Goal: Information Seeking & Learning: Understand process/instructions

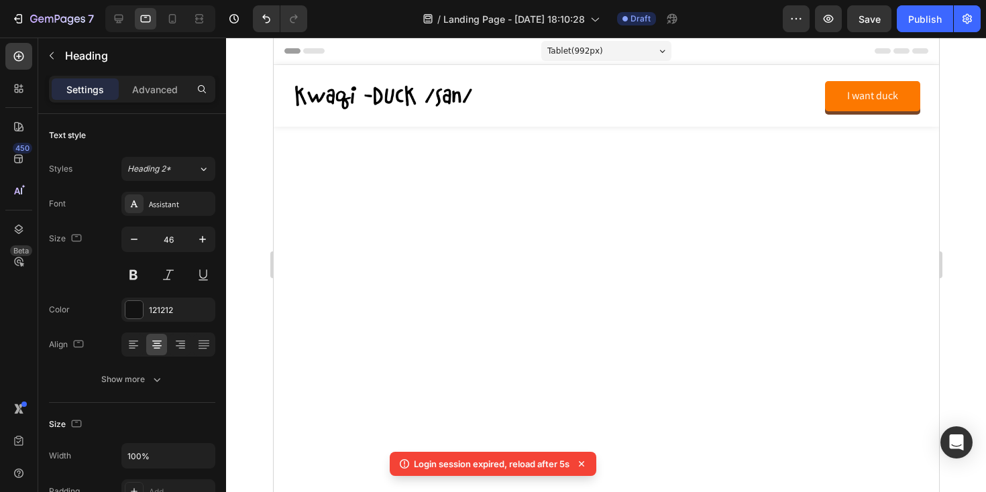
scroll to position [1855, 0]
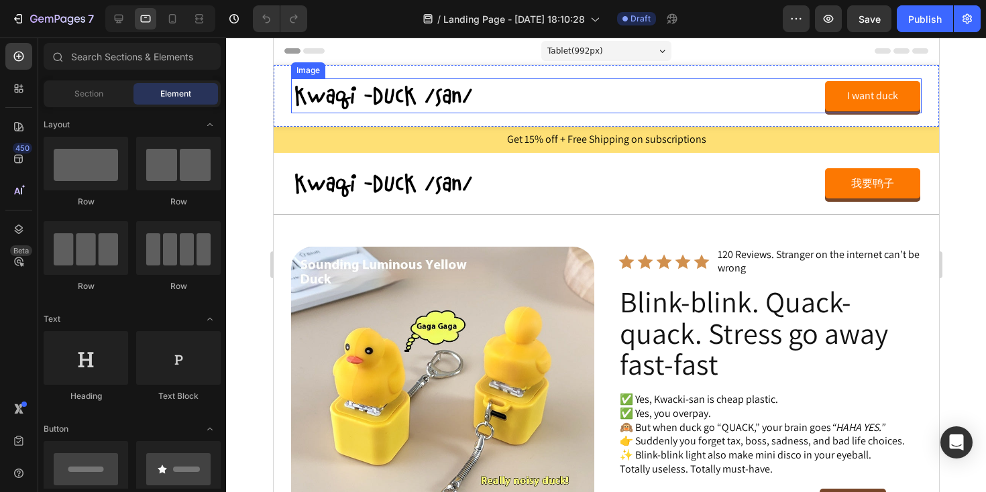
click at [339, 93] on img at bounding box center [383, 95] width 186 height 35
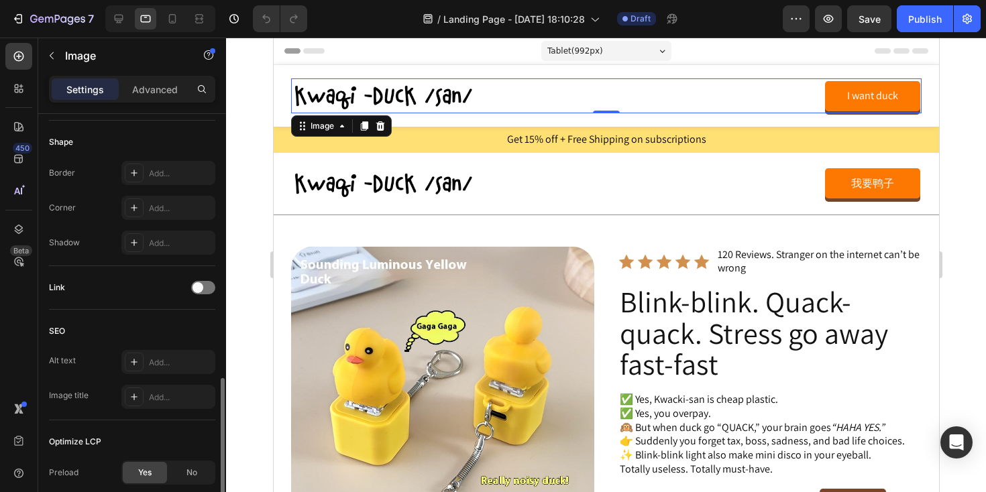
scroll to position [561, 0]
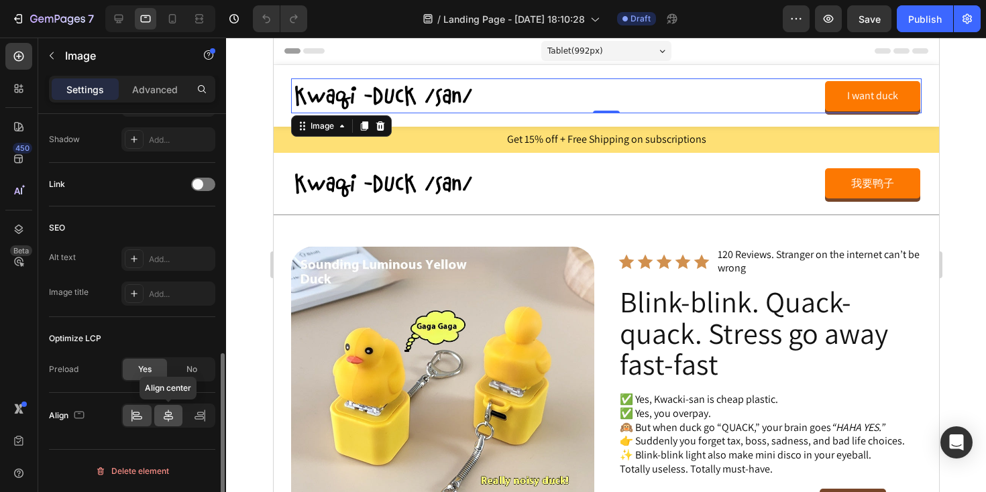
click at [172, 414] on icon at bounding box center [168, 415] width 13 height 13
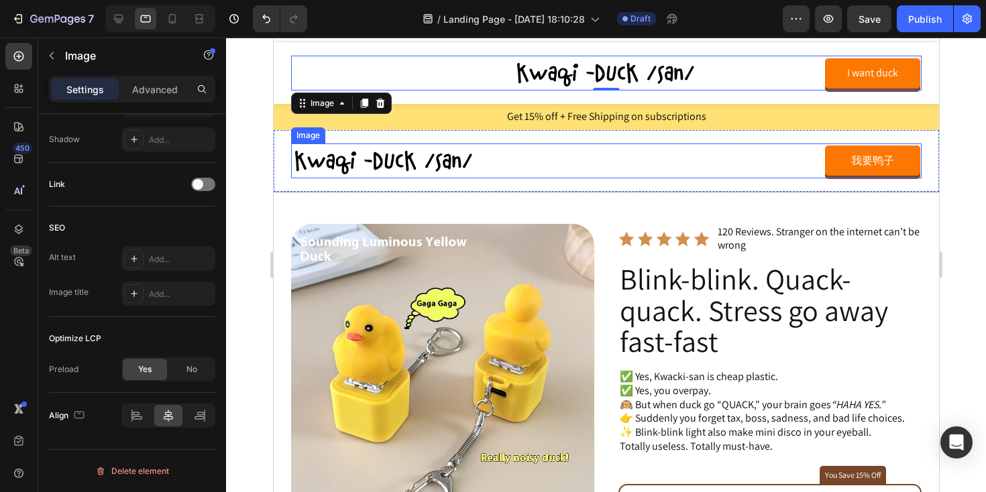
scroll to position [0, 0]
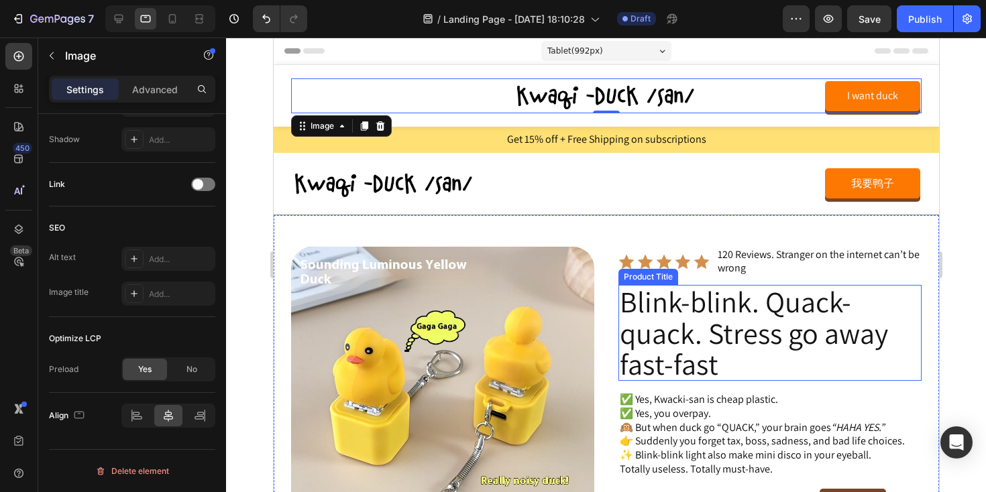
click at [652, 298] on h2 "Blink-blink. Quack-quack. Stress go away fast-fast" at bounding box center [769, 333] width 303 height 96
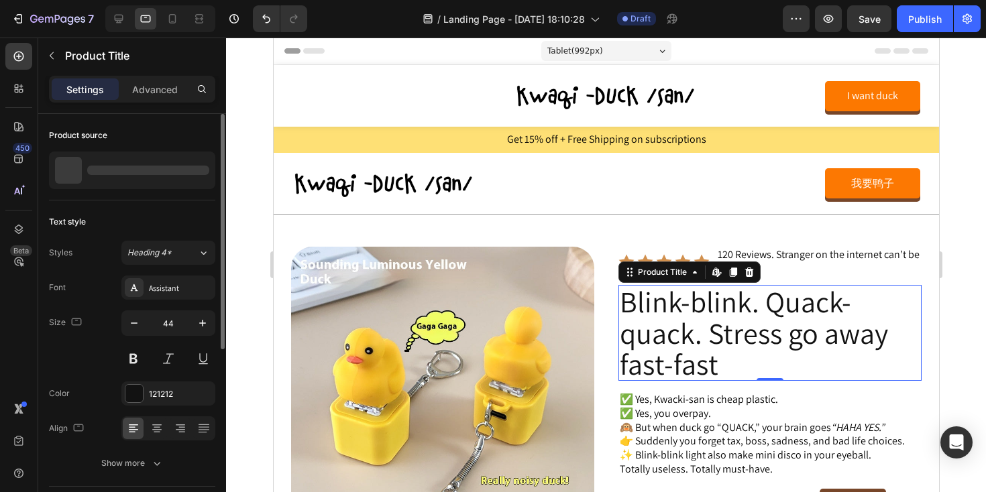
click at [652, 298] on h2 "Blink-blink. Quack-quack. Stress go away fast-fast" at bounding box center [769, 333] width 303 height 96
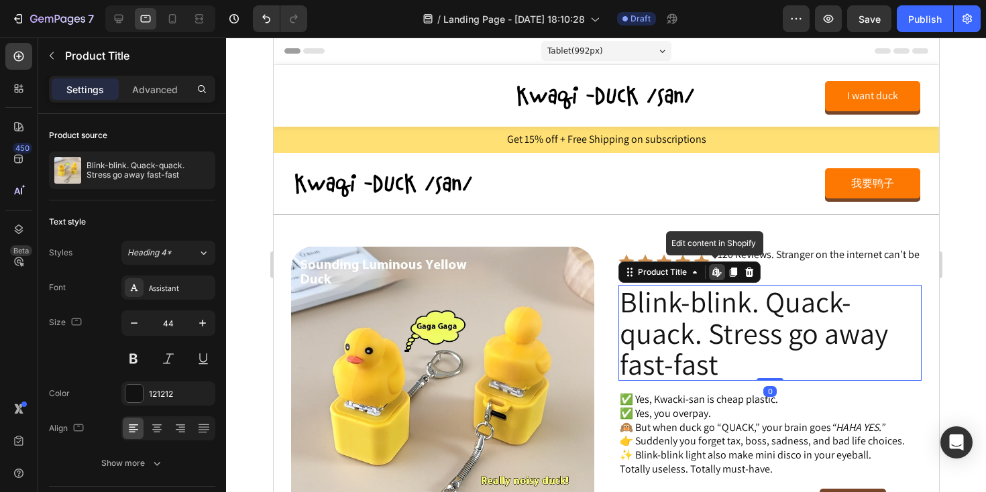
click at [659, 334] on h2 "Blink-blink. Quack-quack. Stress go away fast-fast" at bounding box center [769, 333] width 303 height 96
click at [666, 325] on h2 "Blink-blink. Quack-quack. Stress go away fast-fast" at bounding box center [769, 333] width 303 height 96
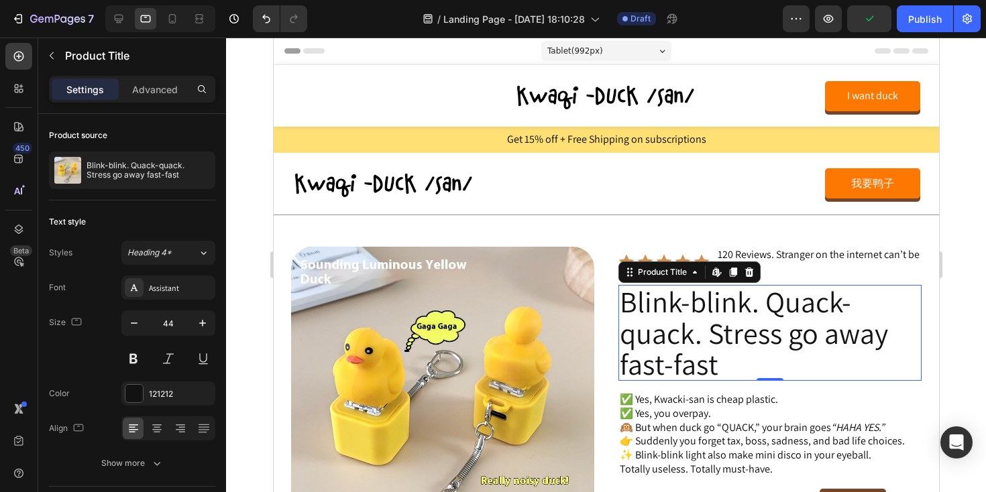
click at [666, 325] on h2 "Blink-blink. Quack-quack. Stress go away fast-fast" at bounding box center [769, 333] width 303 height 96
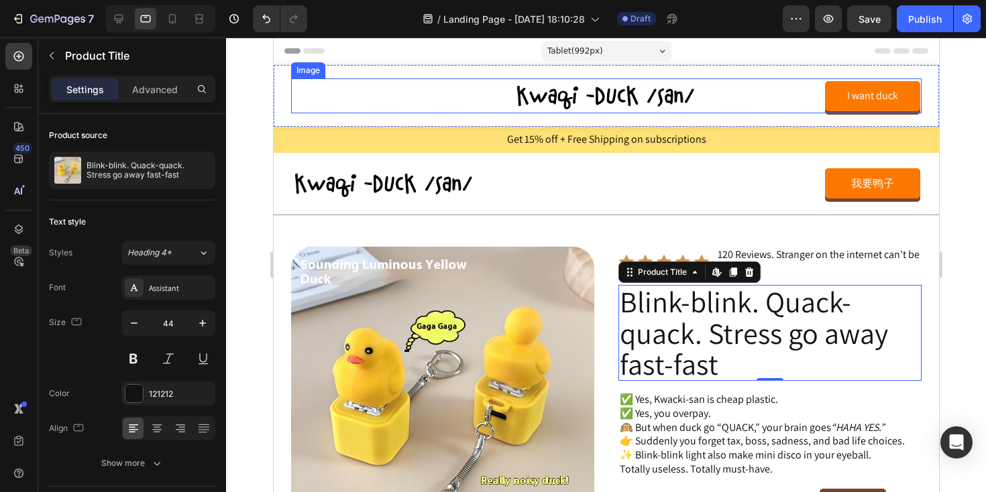
click at [521, 94] on img at bounding box center [606, 95] width 186 height 35
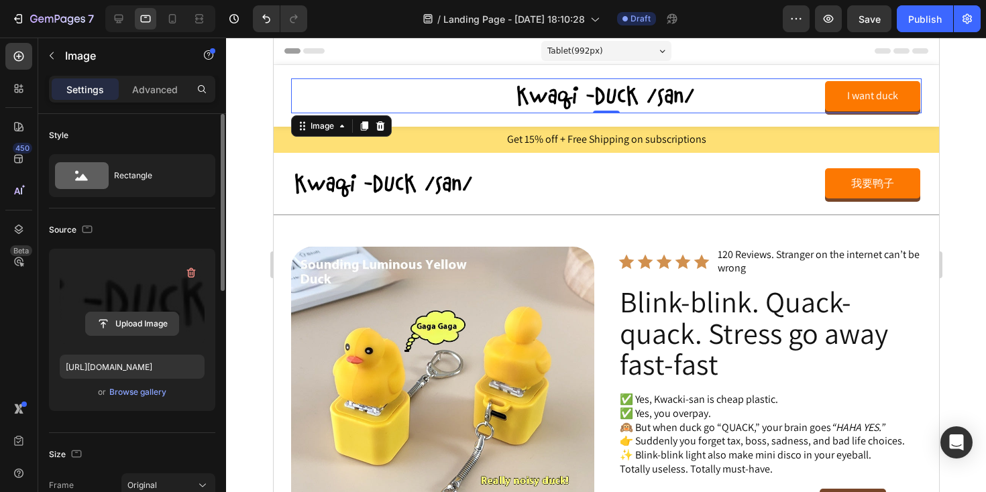
click at [124, 321] on input "file" at bounding box center [132, 324] width 93 height 23
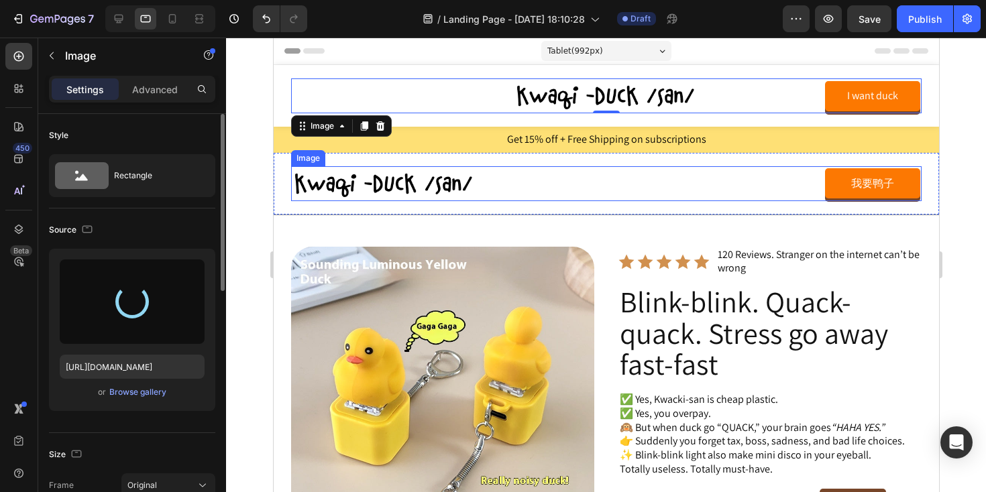
type input "[URL][DOMAIN_NAME]"
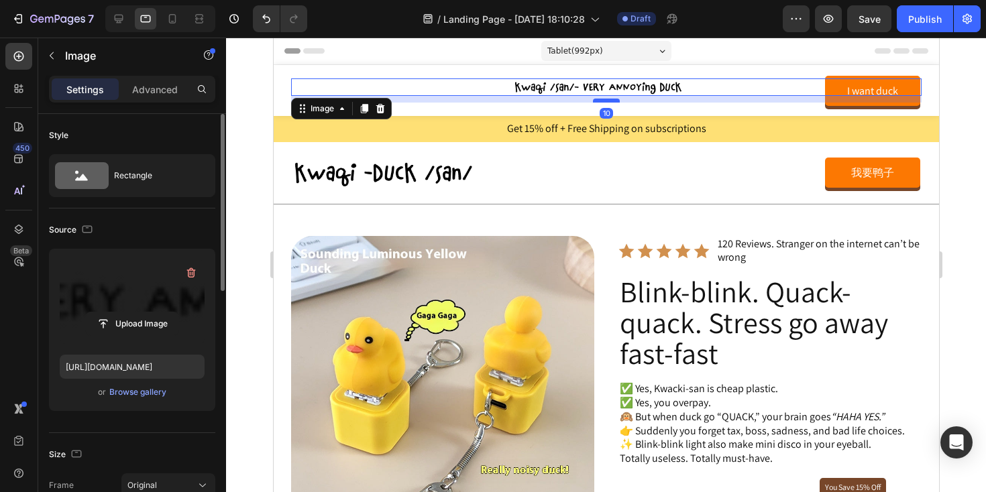
drag, startPoint x: 601, startPoint y: 93, endPoint x: 602, endPoint y: 100, distance: 6.7
click at [602, 100] on div at bounding box center [605, 101] width 27 height 4
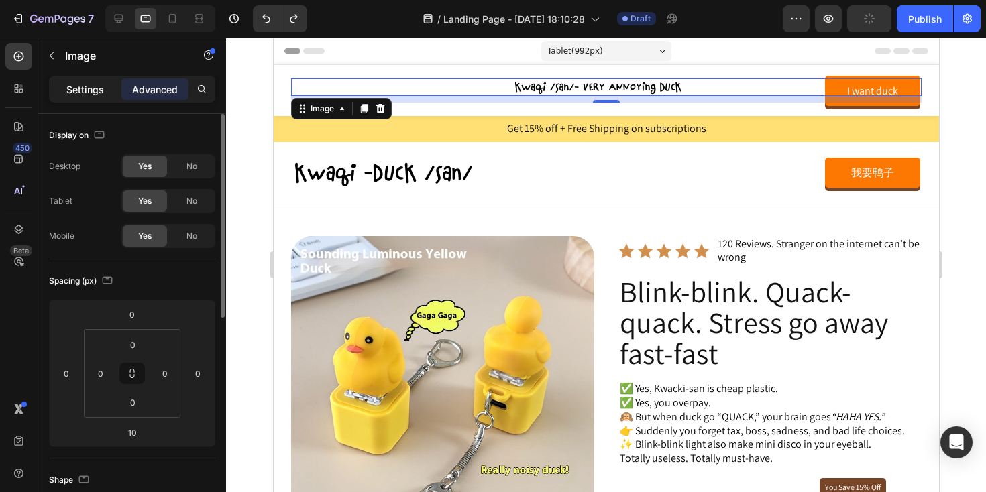
click at [80, 97] on div "Settings" at bounding box center [85, 88] width 67 height 21
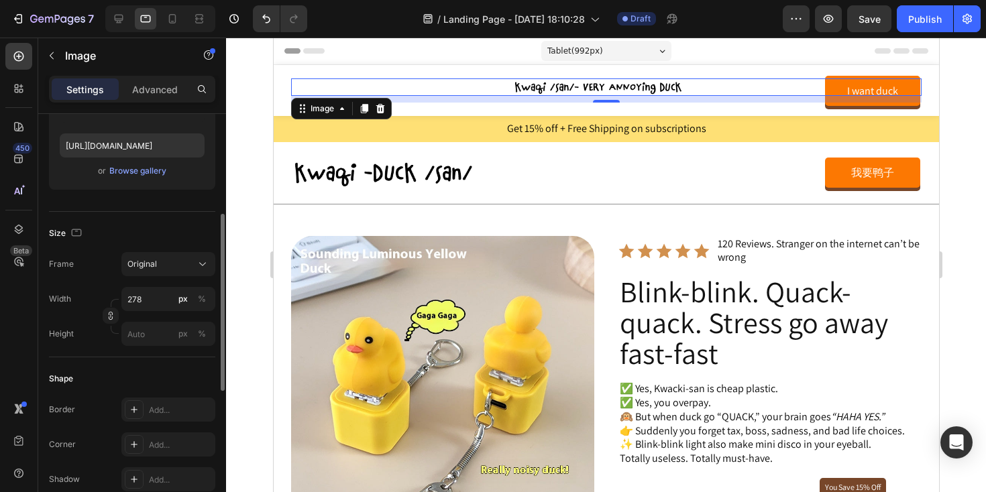
scroll to position [231, 0]
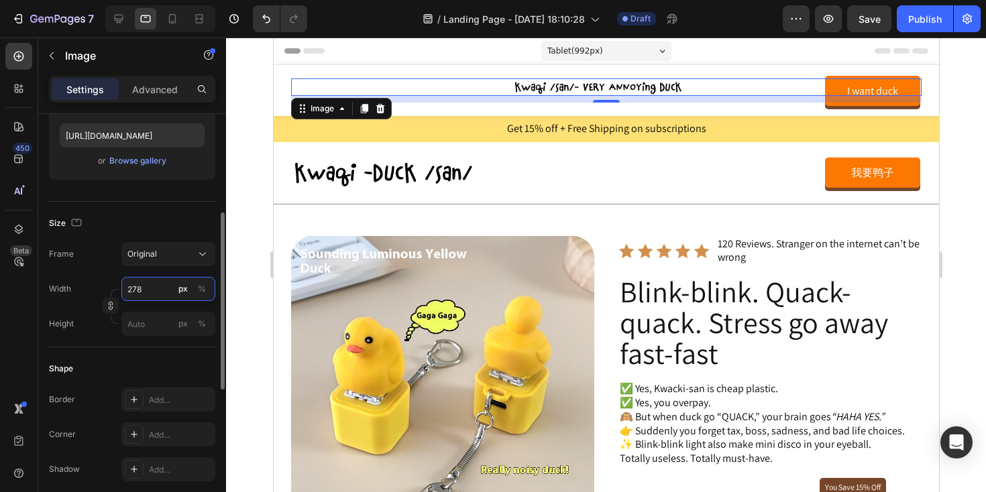
click at [147, 286] on input "278" at bounding box center [168, 289] width 94 height 24
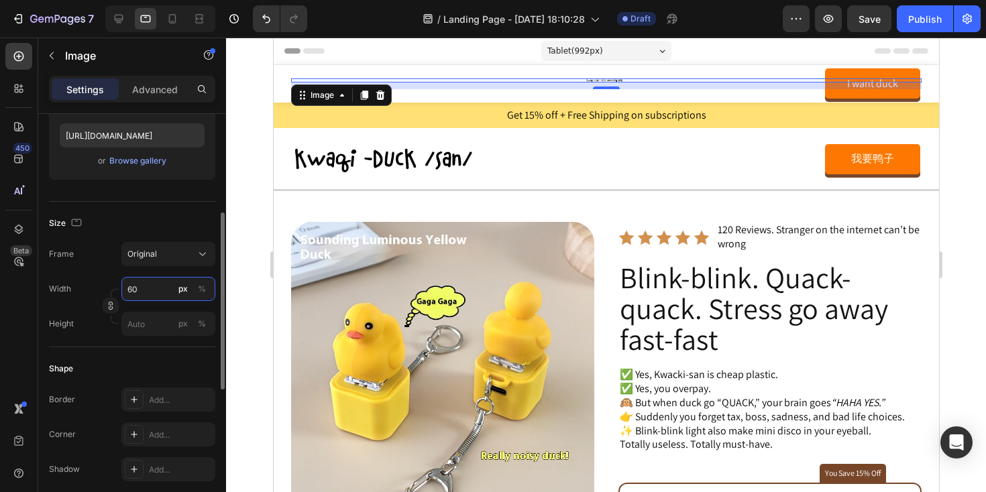
type input "600"
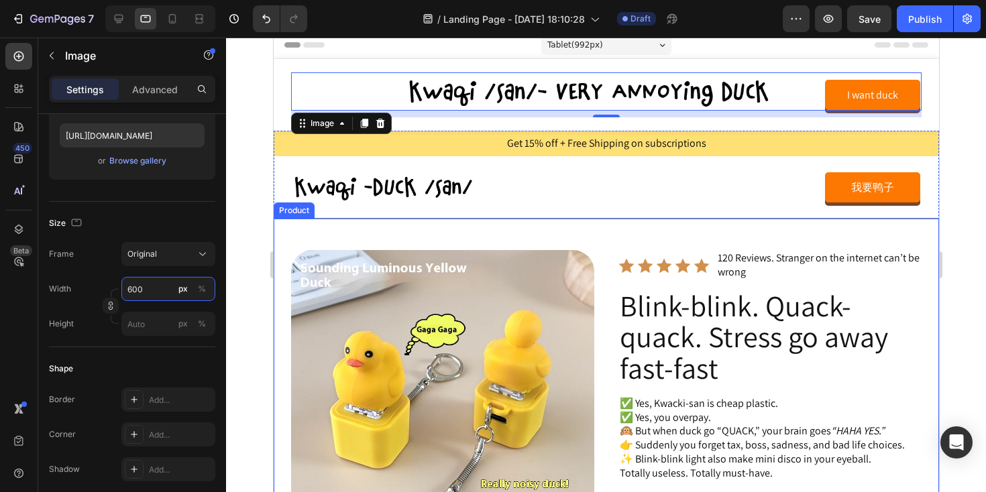
scroll to position [0, 0]
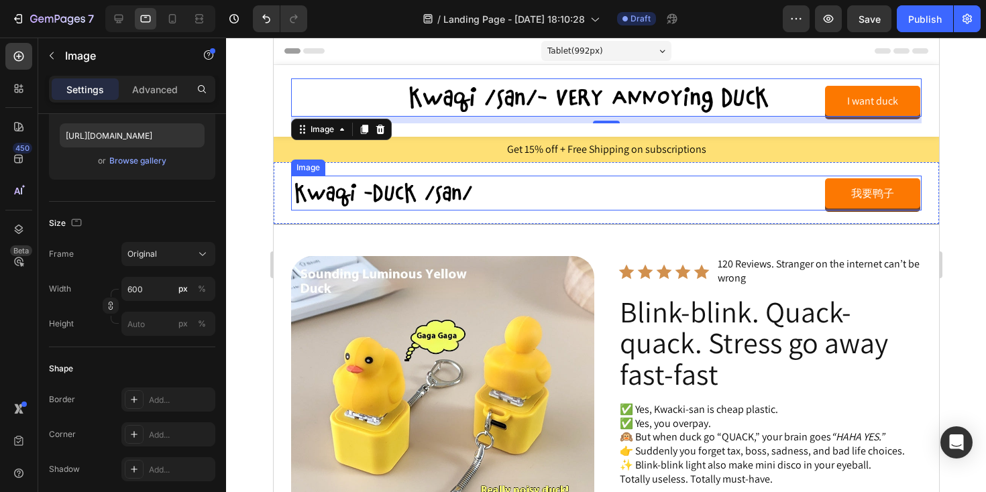
click at [418, 206] on img at bounding box center [383, 193] width 186 height 35
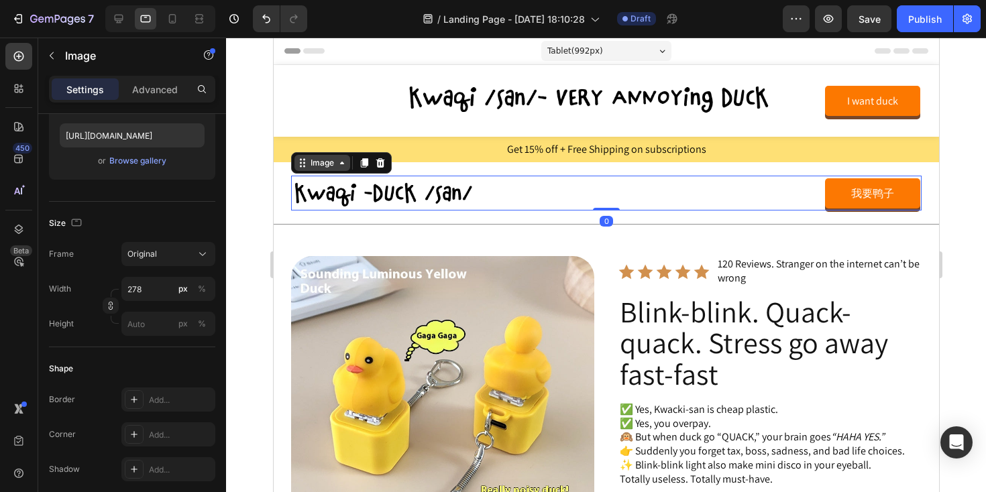
click at [317, 164] on div "Image" at bounding box center [321, 163] width 29 height 12
click at [325, 164] on div "Image" at bounding box center [321, 163] width 29 height 12
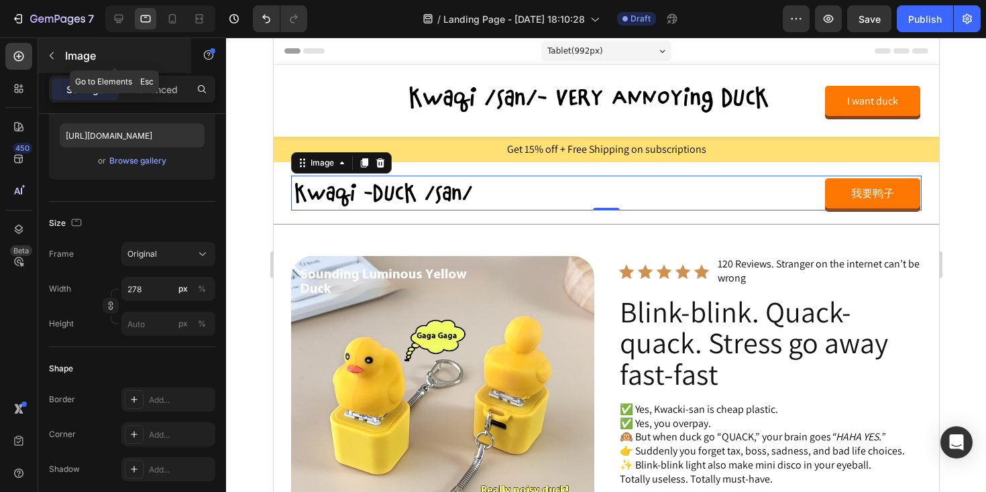
click at [45, 56] on button "button" at bounding box center [51, 55] width 21 height 21
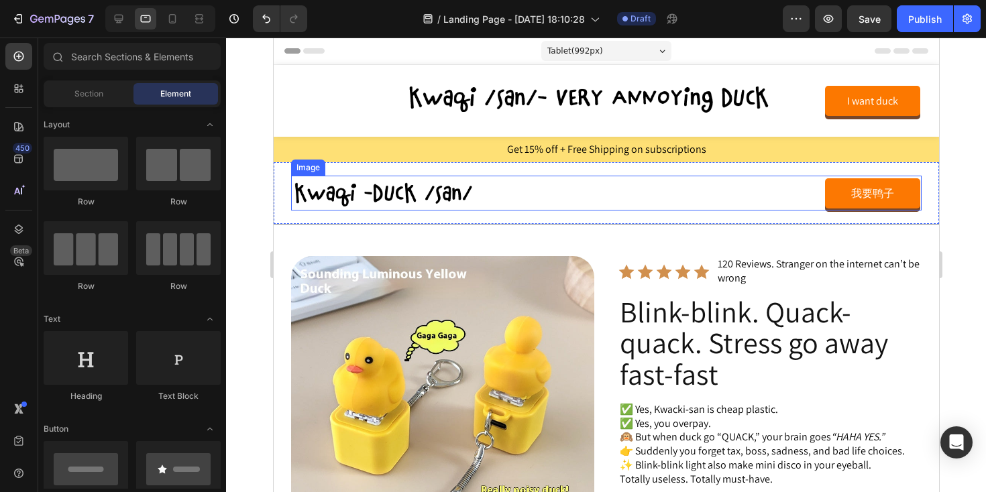
click at [328, 193] on img at bounding box center [383, 193] width 186 height 35
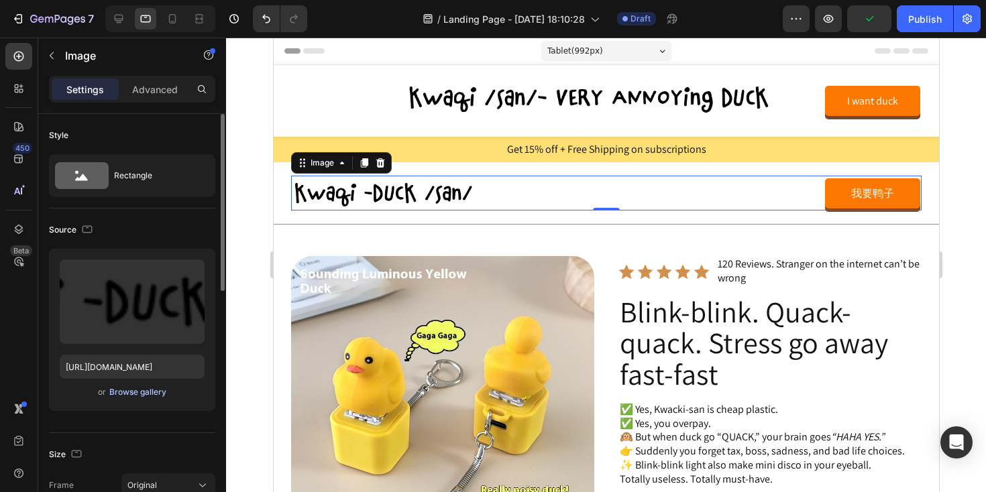
click at [133, 389] on div "Browse gallery" at bounding box center [137, 392] width 57 height 12
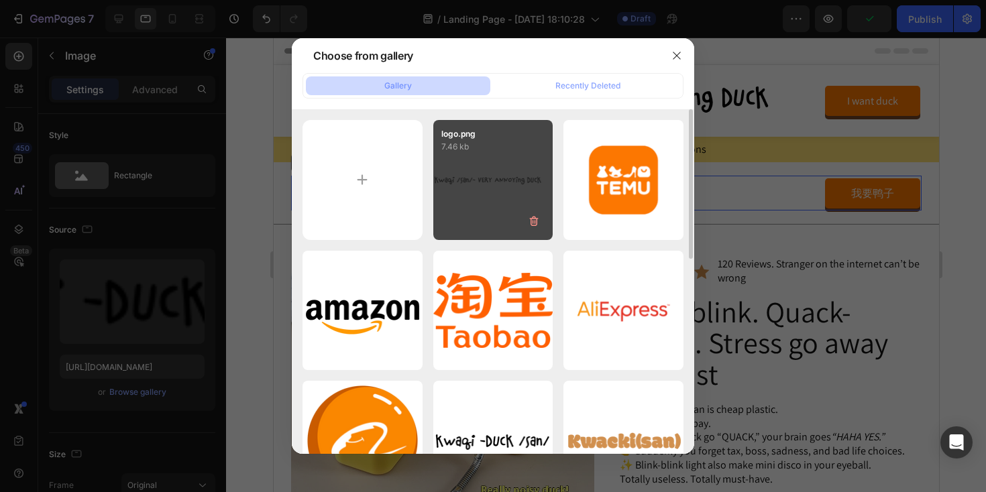
click at [493, 170] on div "logo.png 7.46 kb" at bounding box center [493, 180] width 120 height 120
type input "[URL][DOMAIN_NAME]"
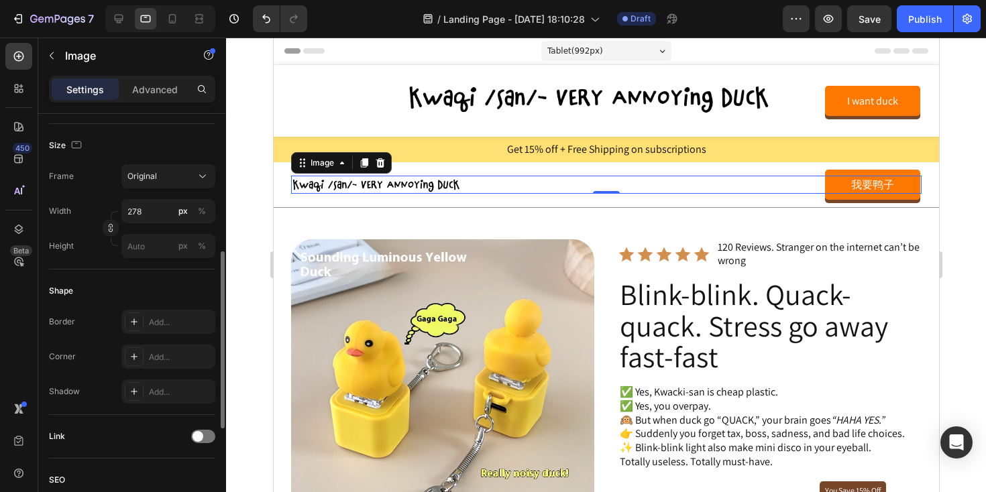
scroll to position [308, 0]
click at [155, 207] on input "278" at bounding box center [168, 213] width 94 height 24
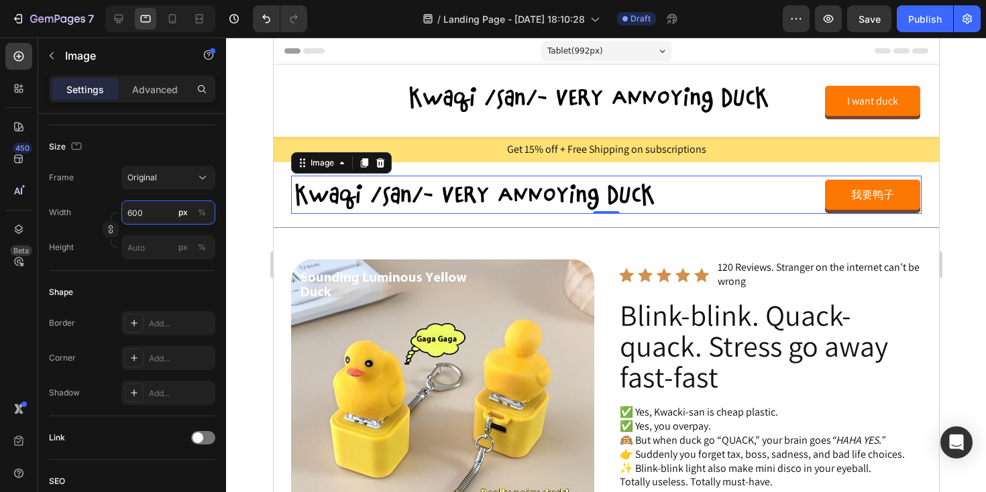
type input "600"
click at [256, 138] on div at bounding box center [606, 265] width 760 height 455
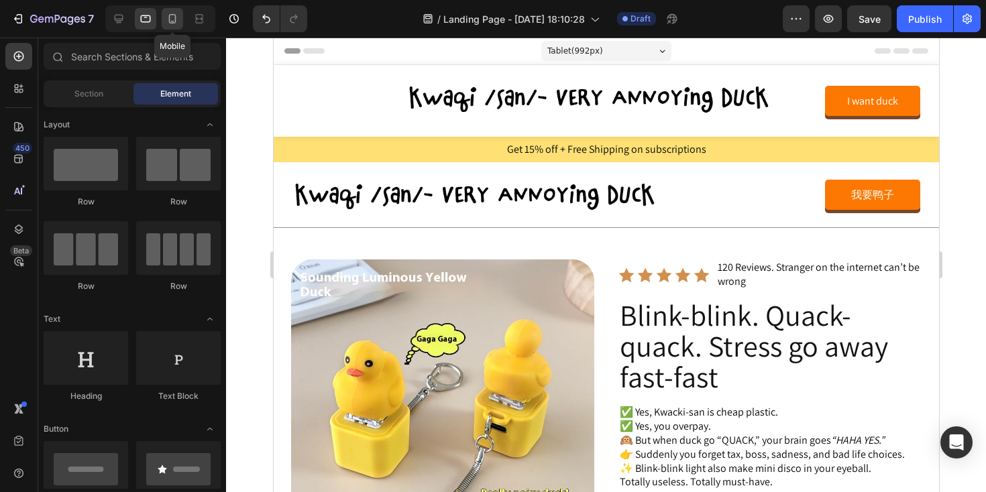
click at [170, 20] on icon at bounding box center [172, 18] width 13 height 13
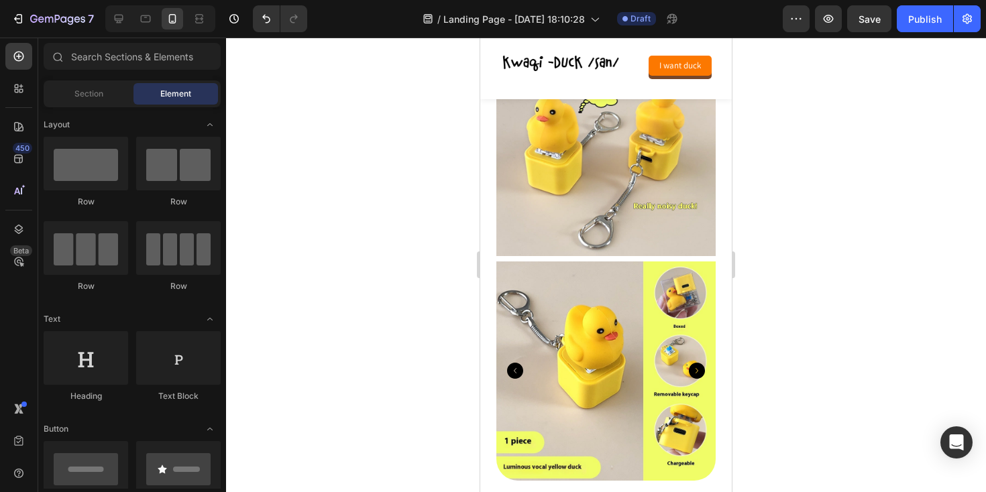
scroll to position [155, 0]
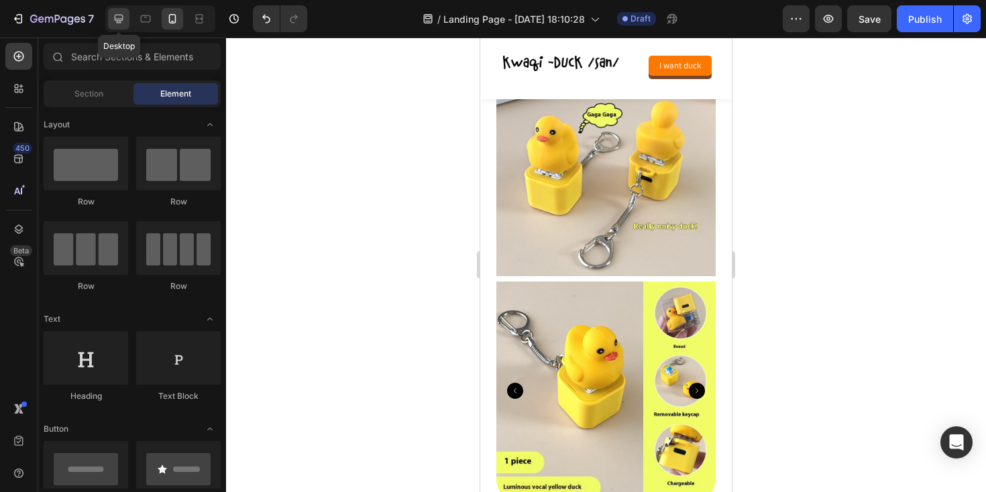
click at [113, 20] on icon at bounding box center [118, 18] width 13 height 13
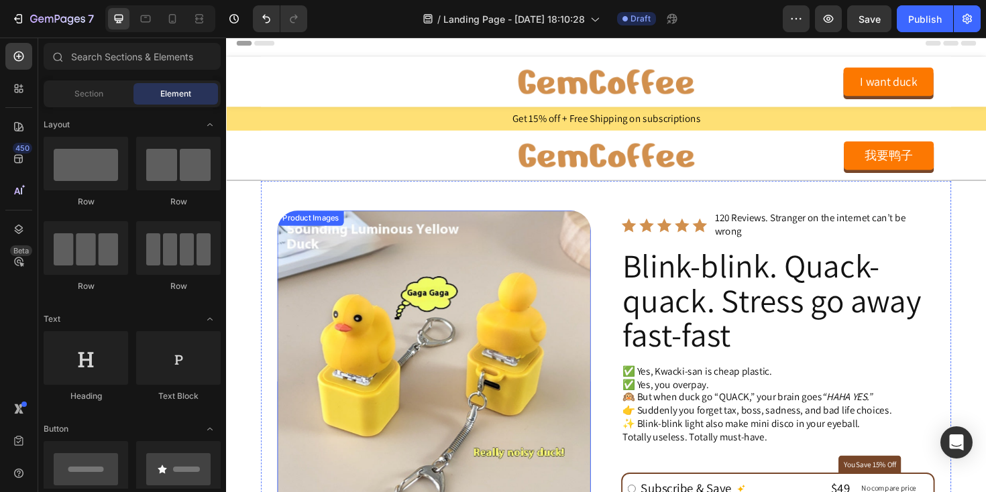
scroll to position [17, 0]
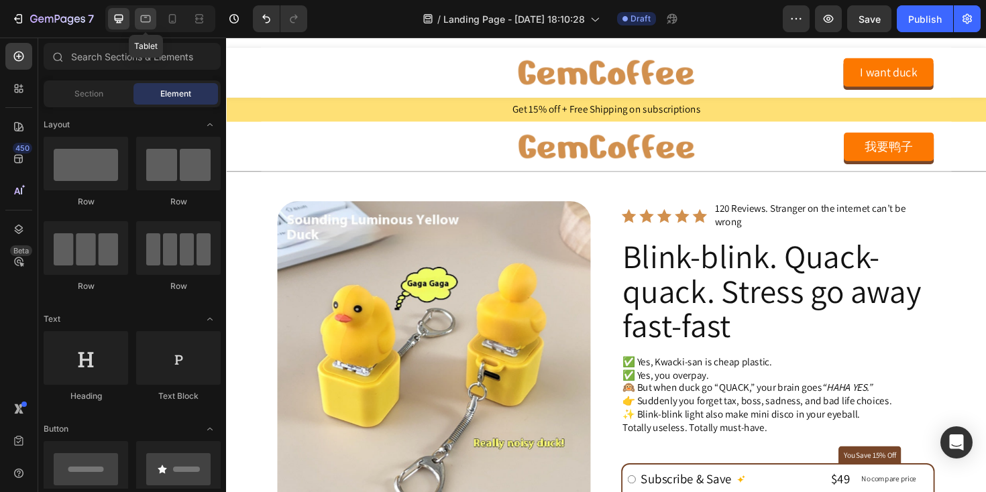
click at [141, 21] on icon at bounding box center [146, 18] width 10 height 7
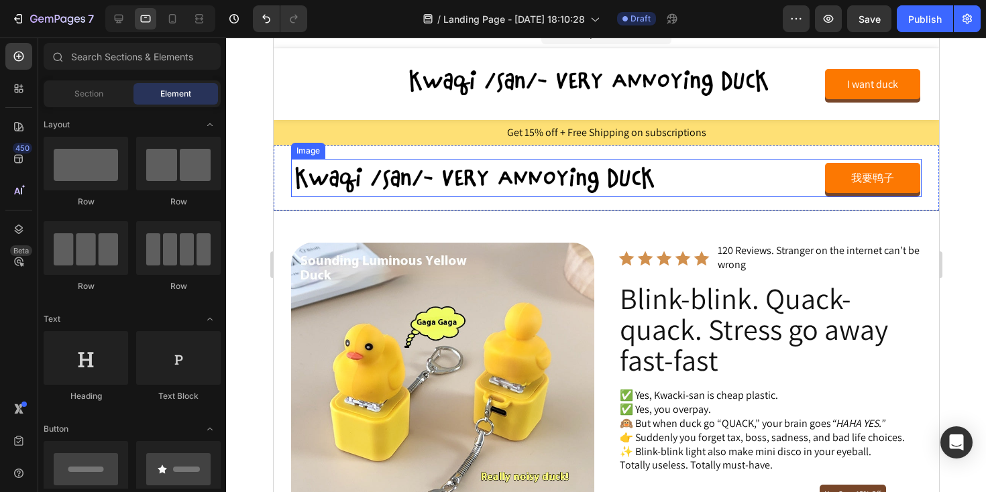
click at [385, 186] on img at bounding box center [491, 178] width 402 height 38
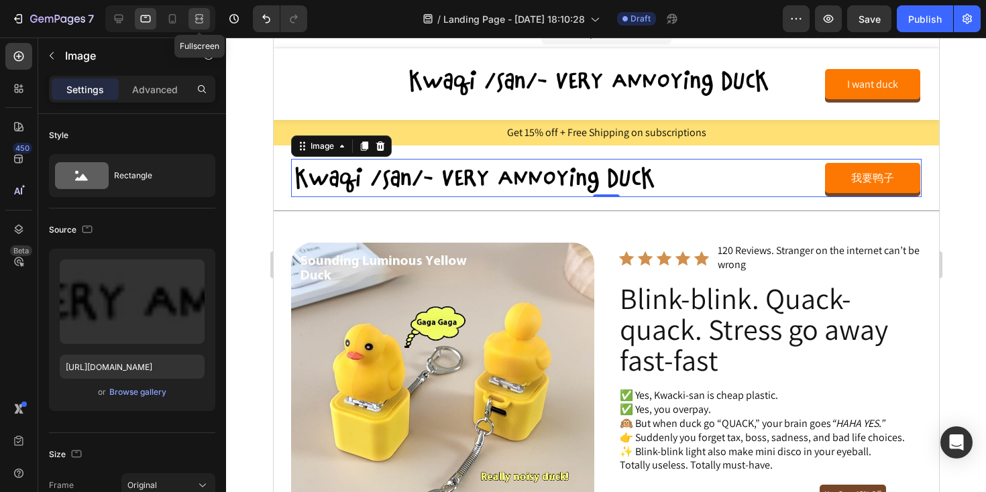
click at [200, 23] on icon at bounding box center [199, 18] width 13 height 13
type input "[URL][DOMAIN_NAME]"
type input "278"
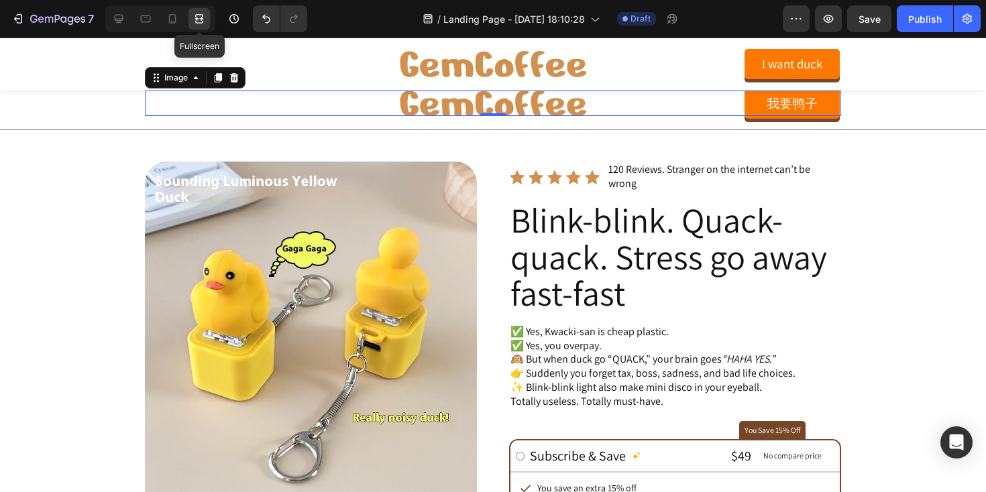
scroll to position [72, 0]
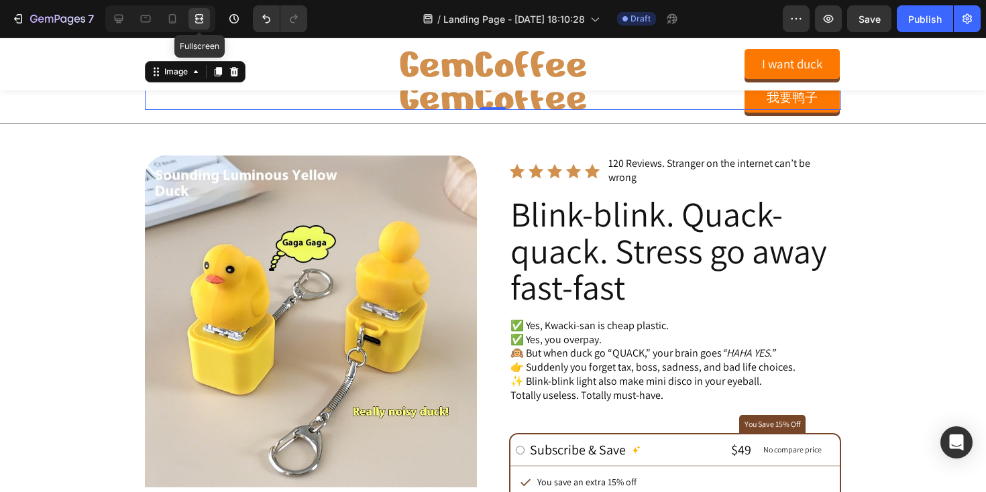
click at [197, 17] on icon at bounding box center [199, 18] width 13 height 13
click at [121, 15] on icon at bounding box center [119, 19] width 9 height 9
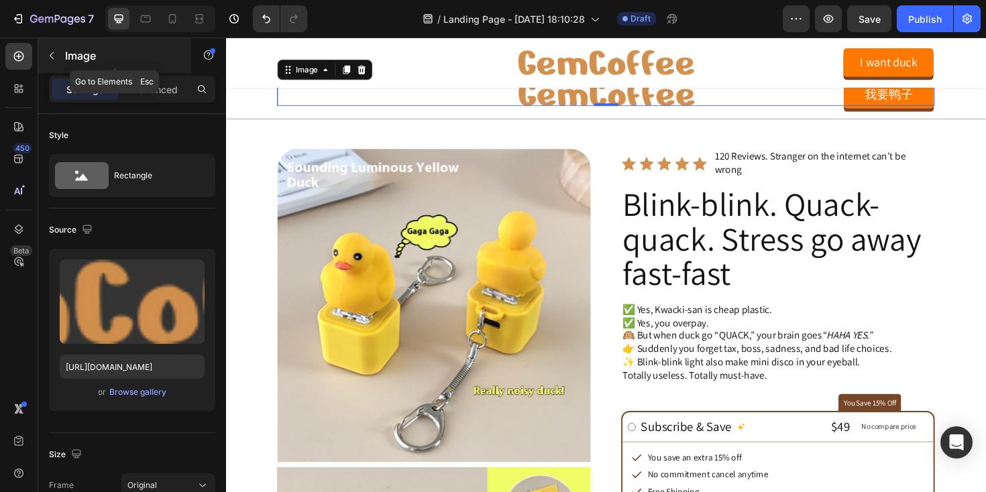
click at [53, 59] on icon "button" at bounding box center [51, 55] width 11 height 11
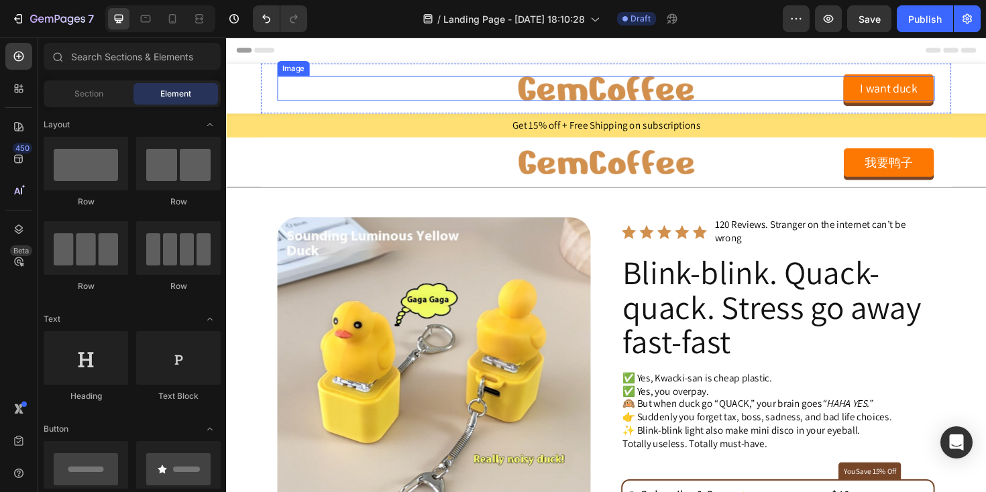
click at [616, 96] on img at bounding box center [628, 91] width 186 height 26
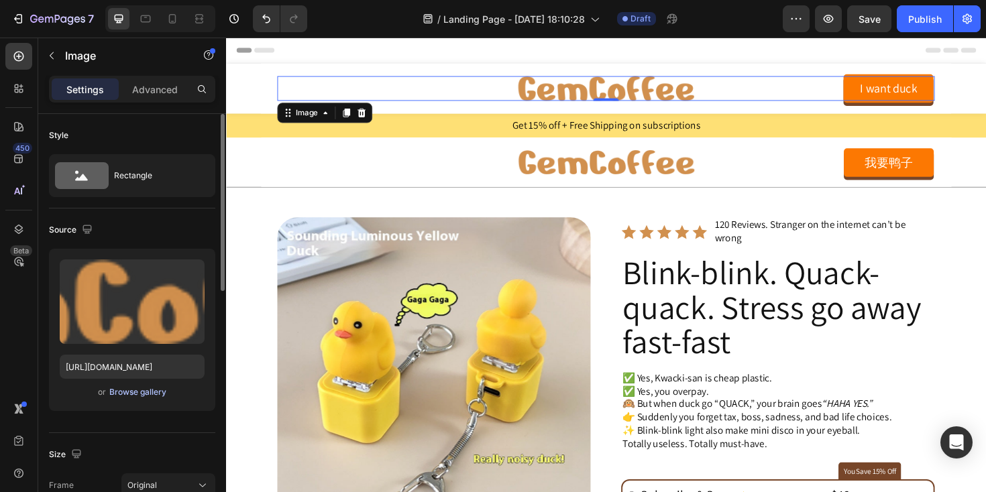
click at [132, 392] on div "Browse gallery" at bounding box center [137, 392] width 57 height 12
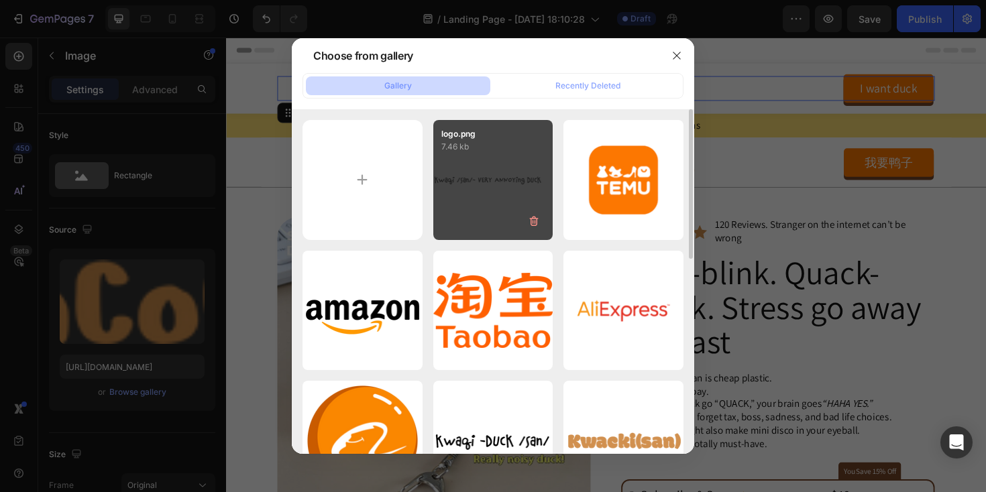
click at [474, 213] on div "logo.png 7.46 kb" at bounding box center [493, 180] width 120 height 120
type input "[URL][DOMAIN_NAME]"
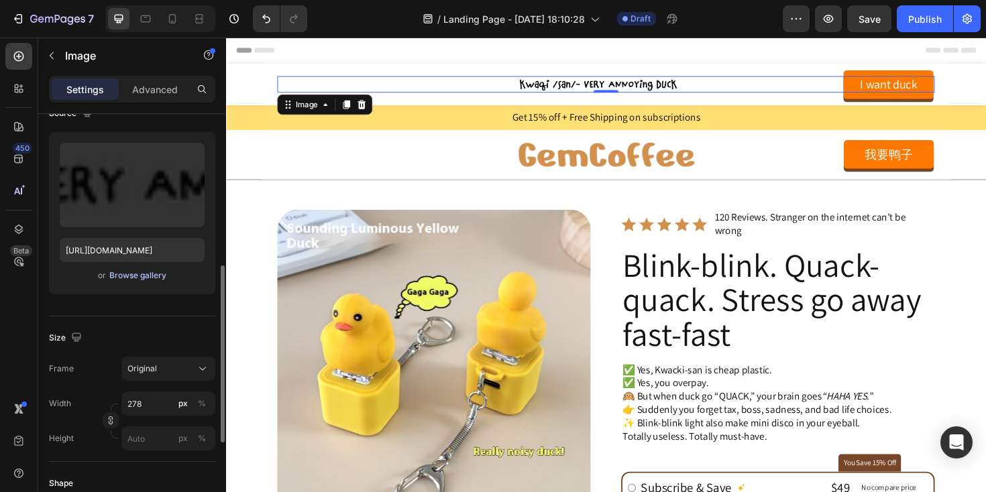
scroll to position [188, 0]
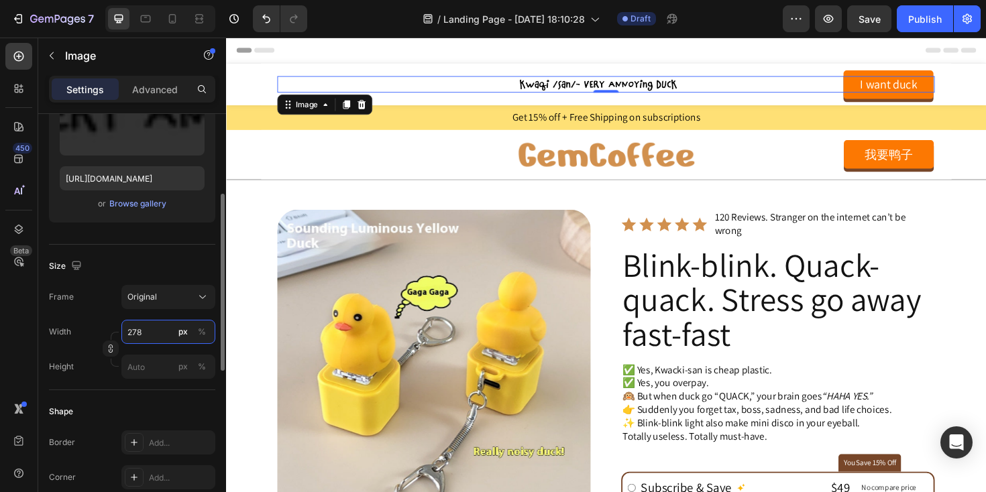
click at [146, 337] on input "278" at bounding box center [168, 332] width 94 height 24
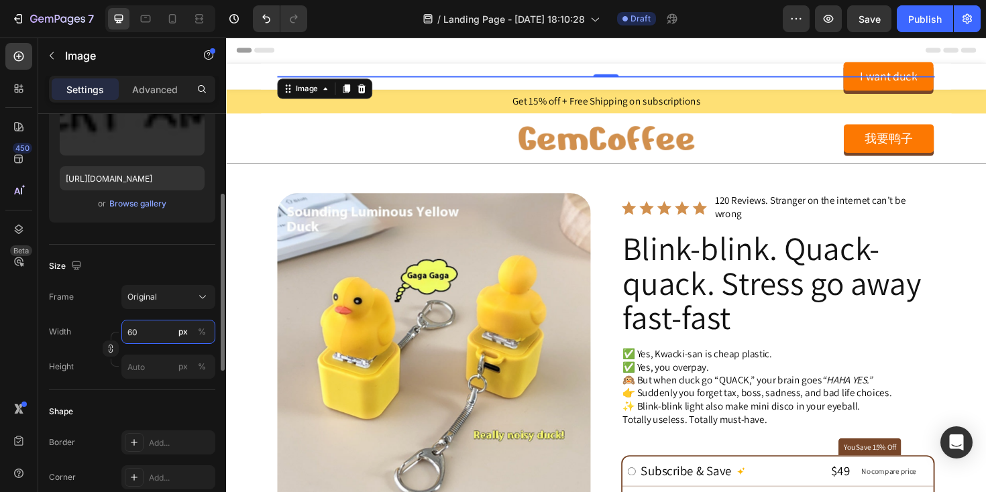
type input "600"
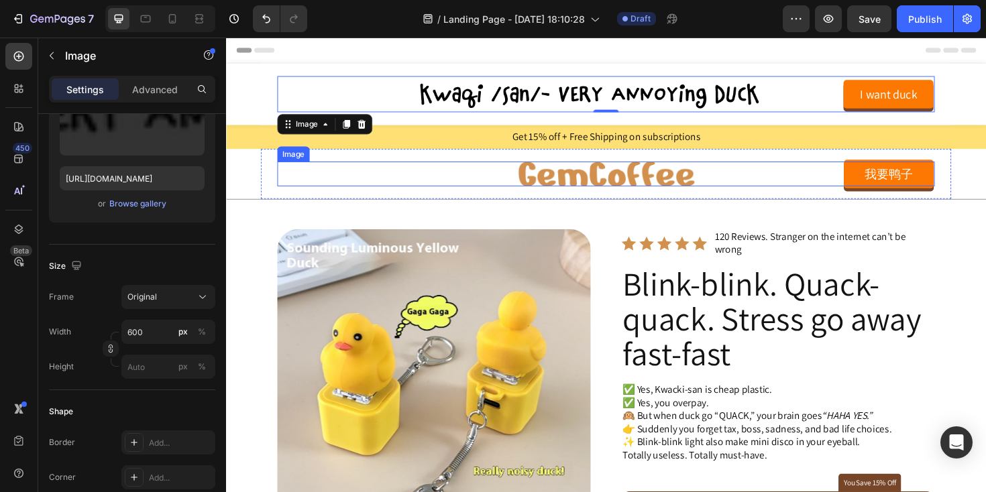
click at [571, 191] on img at bounding box center [628, 182] width 186 height 26
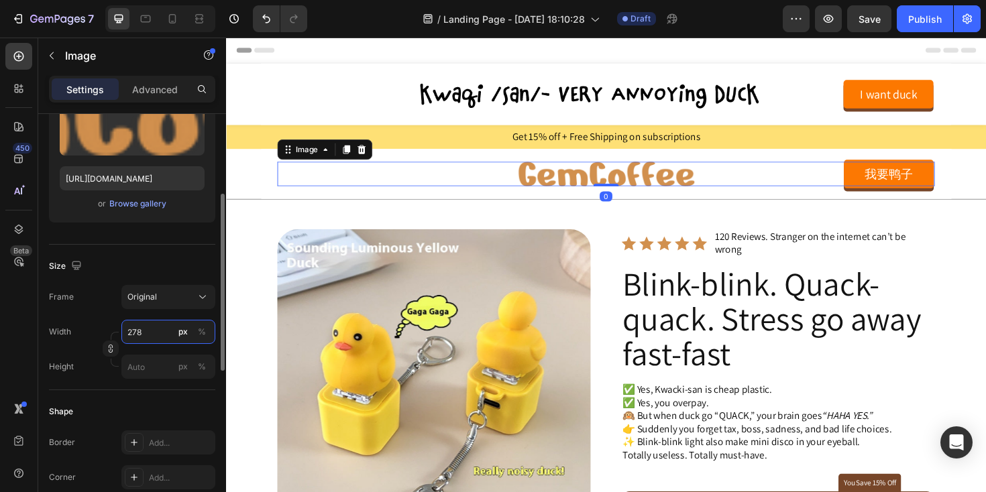
click at [144, 326] on input "278" at bounding box center [168, 332] width 94 height 24
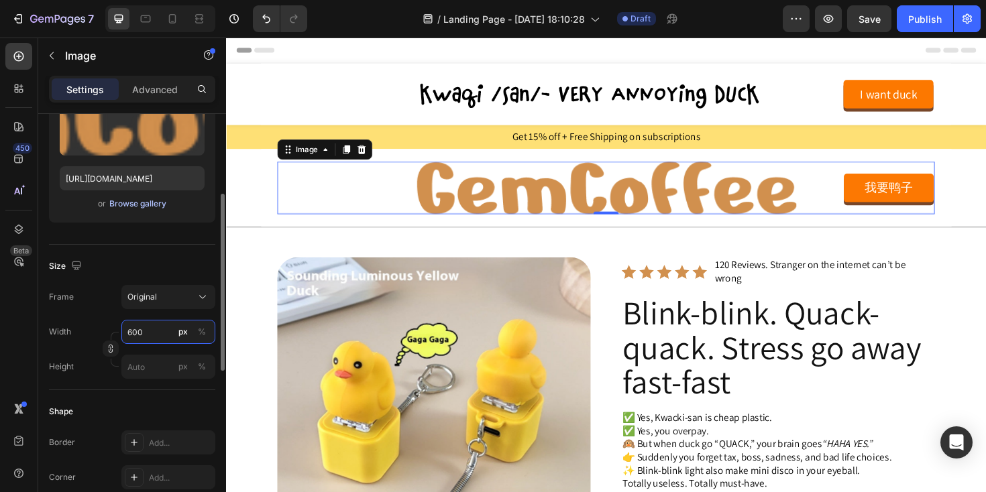
type input "600"
click at [133, 204] on div "Browse gallery" at bounding box center [137, 204] width 57 height 12
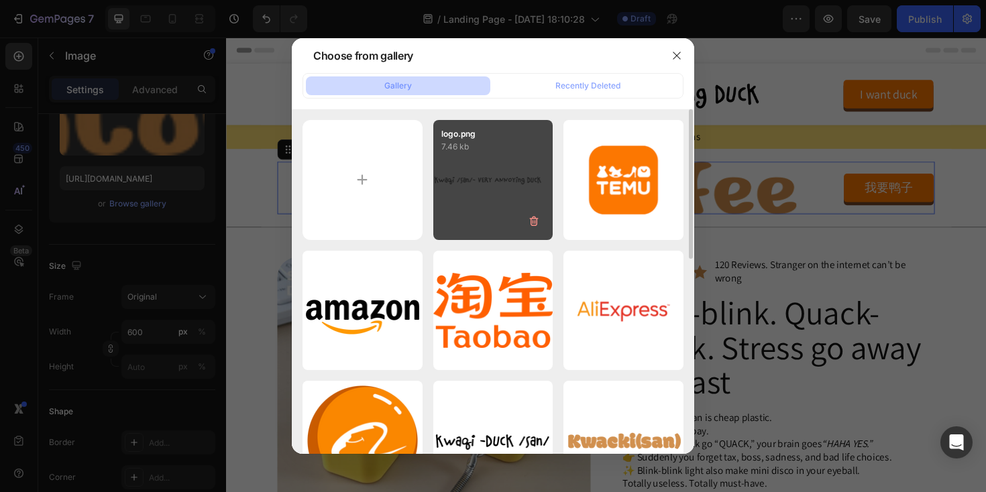
click at [499, 162] on div "logo.png 7.46 kb" at bounding box center [493, 180] width 120 height 120
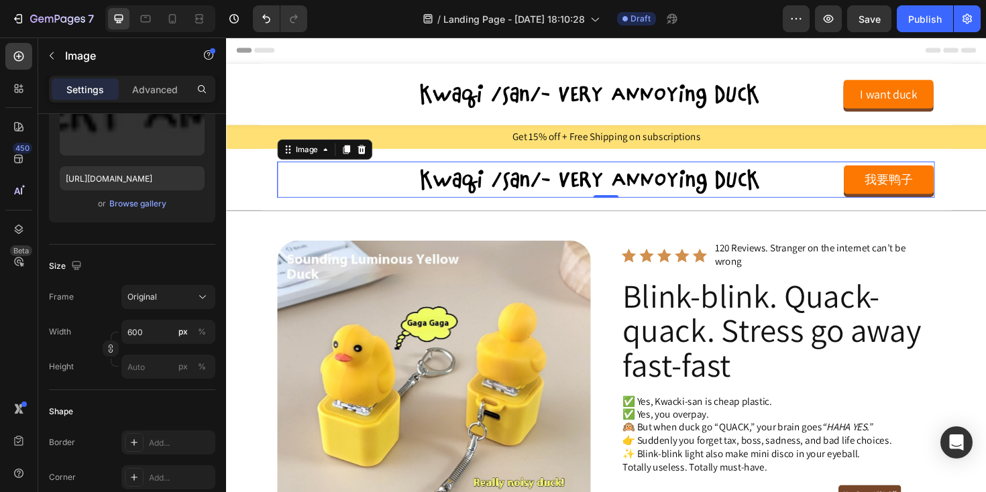
click at [148, 30] on div at bounding box center [160, 18] width 110 height 27
click at [146, 23] on icon at bounding box center [145, 18] width 13 height 13
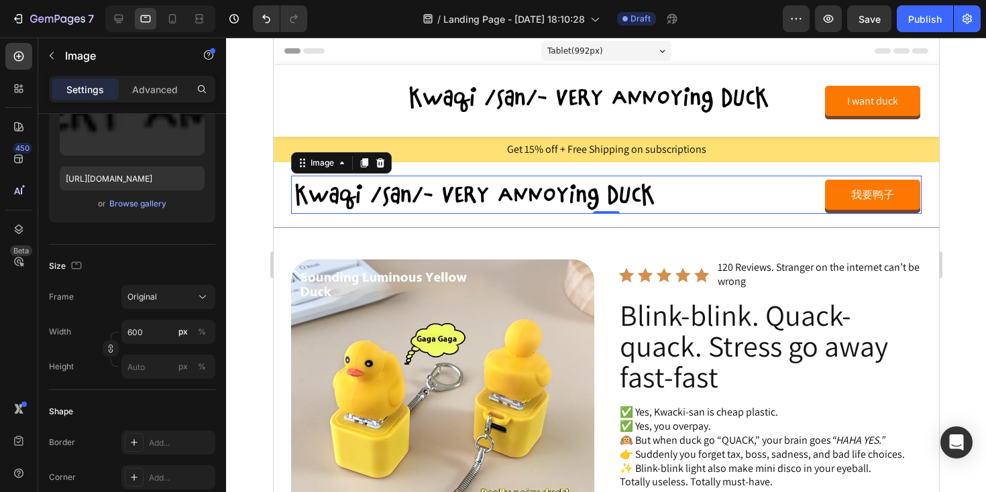
click at [486, 199] on img at bounding box center [491, 195] width 402 height 38
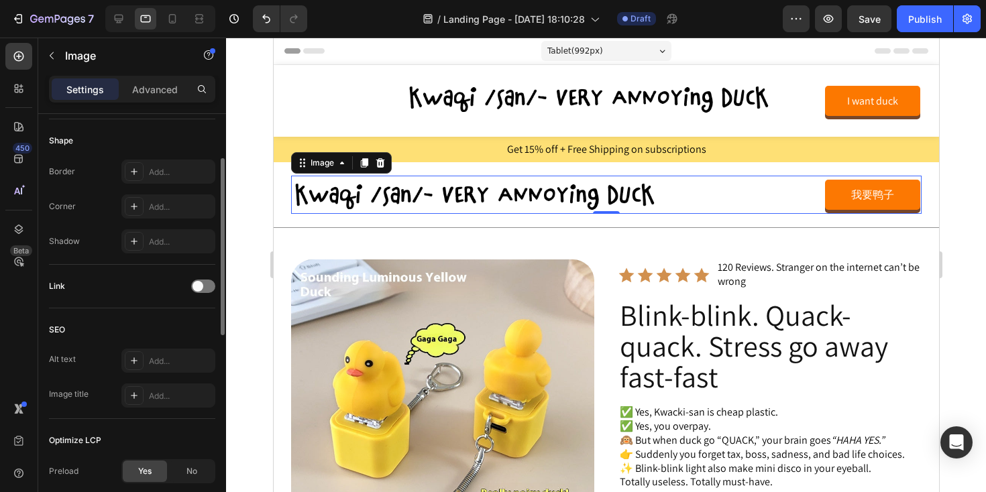
scroll to position [561, 0]
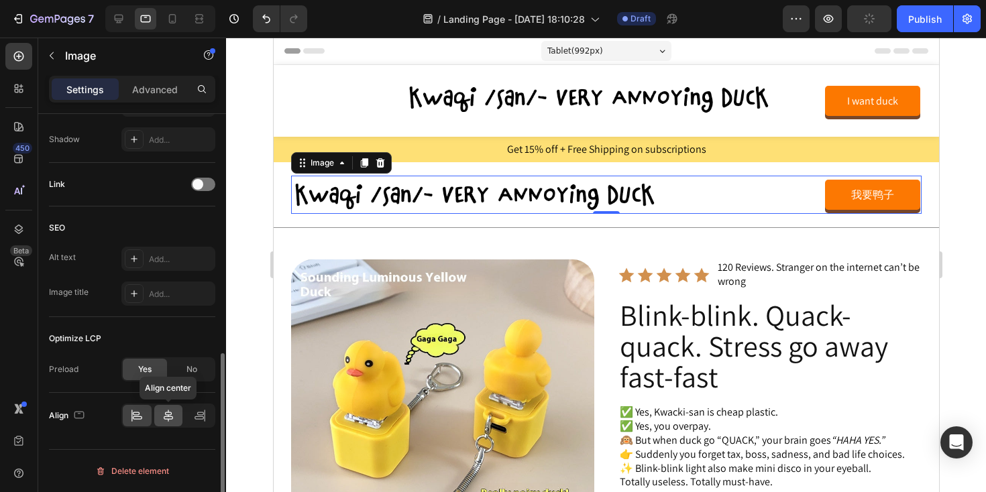
click at [159, 409] on div at bounding box center [168, 415] width 29 height 21
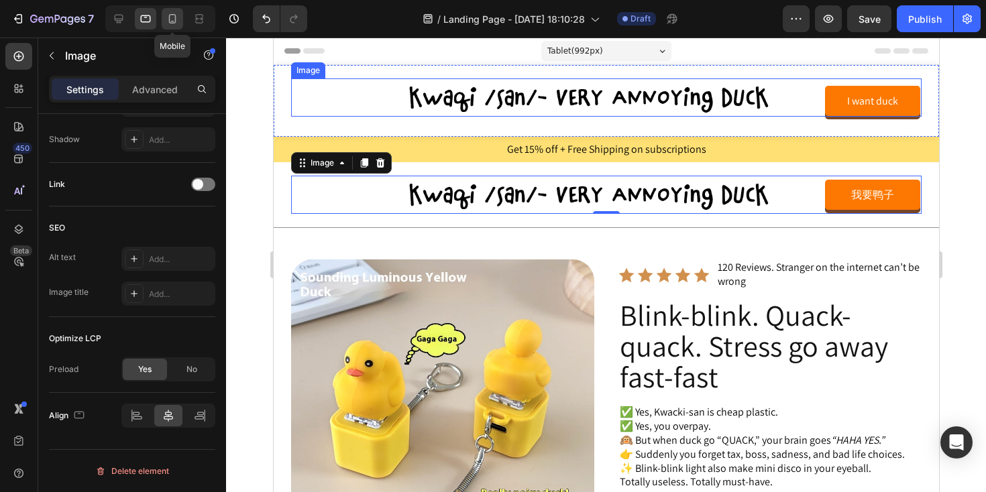
click at [176, 23] on icon at bounding box center [172, 18] width 13 height 13
type input "[URL][DOMAIN_NAME]"
type input "182"
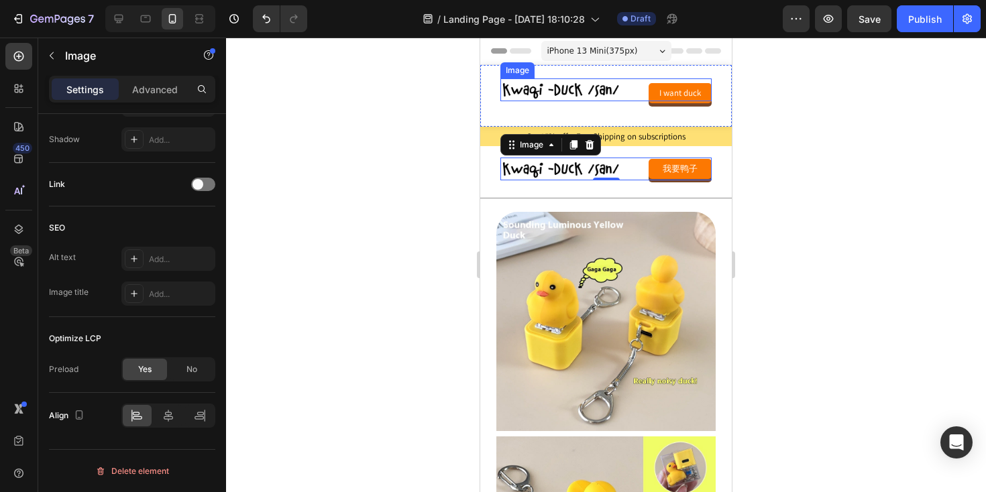
click at [574, 87] on img at bounding box center [561, 89] width 122 height 23
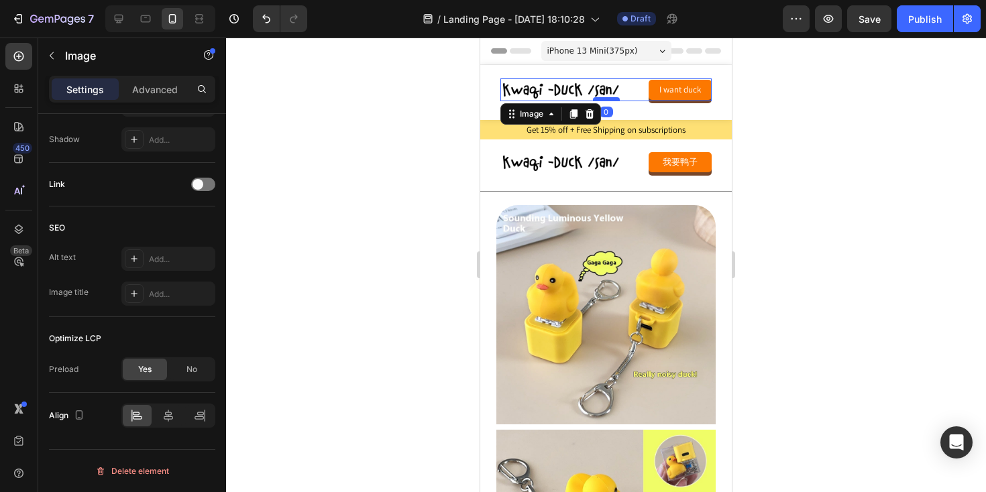
drag, startPoint x: 610, startPoint y: 107, endPoint x: 610, endPoint y: 99, distance: 7.4
click at [610, 99] on div at bounding box center [606, 99] width 27 height 4
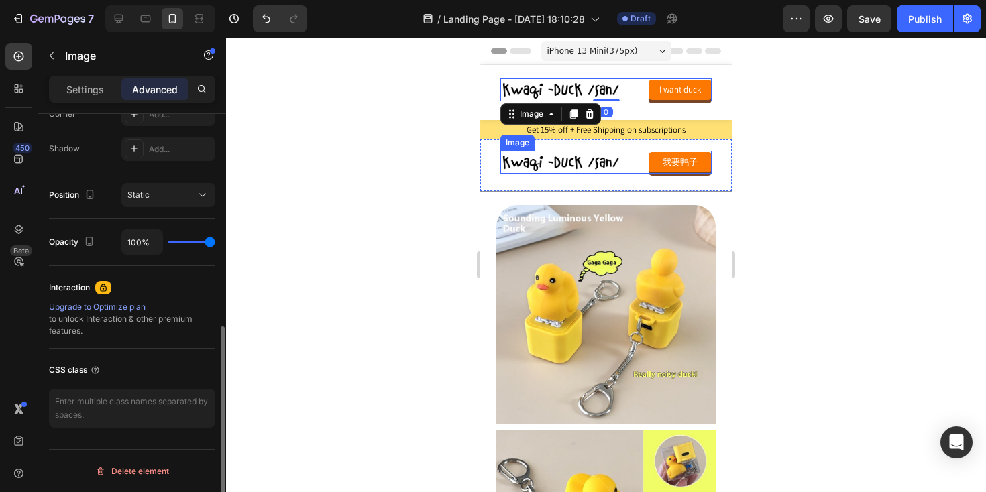
click at [593, 161] on img at bounding box center [561, 162] width 122 height 23
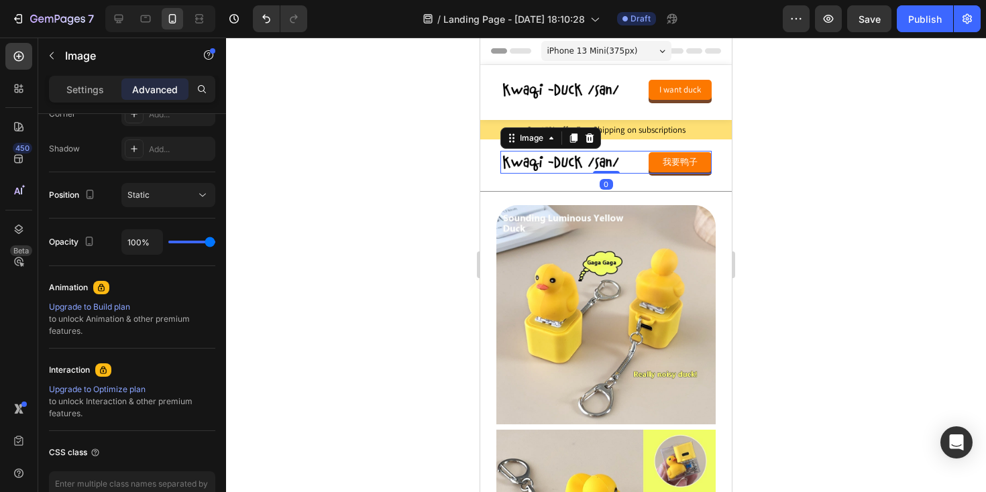
click at [397, 148] on div at bounding box center [606, 265] width 760 height 455
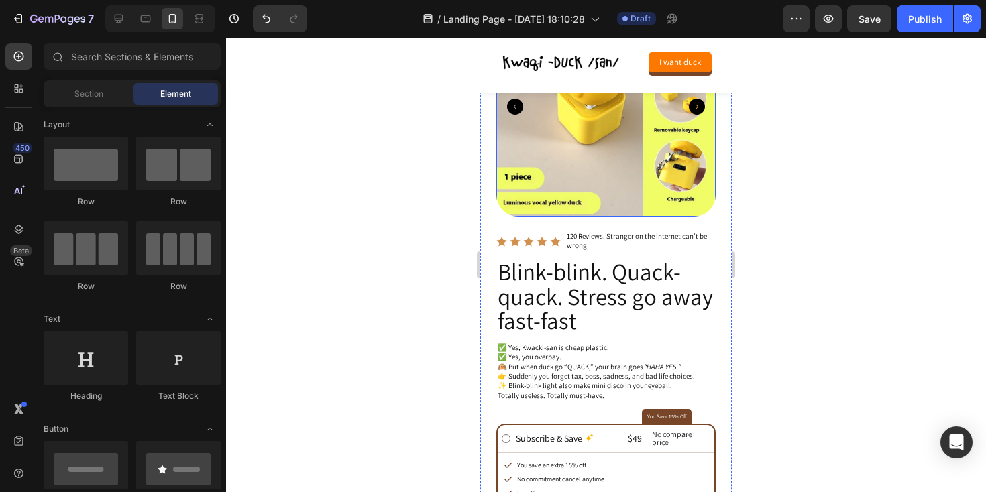
scroll to position [497, 0]
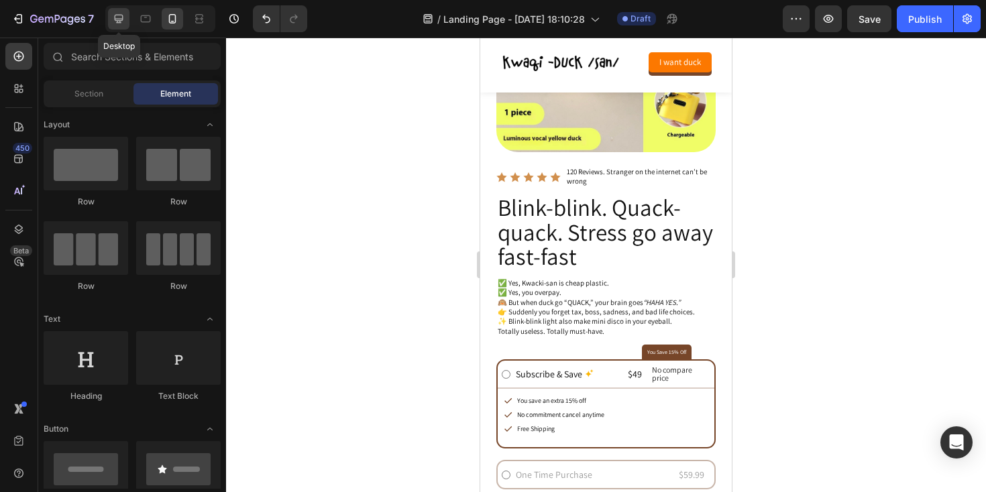
click at [126, 24] on div at bounding box center [118, 18] width 21 height 21
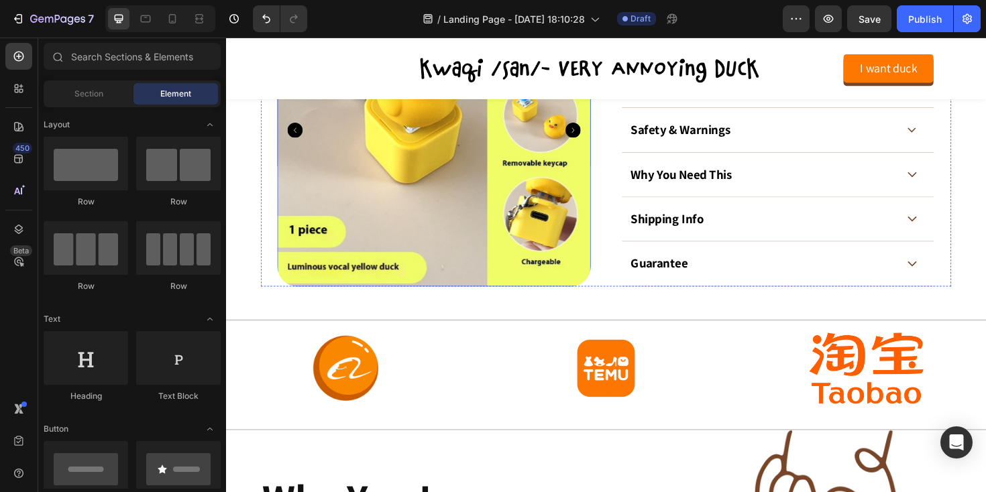
scroll to position [851, 0]
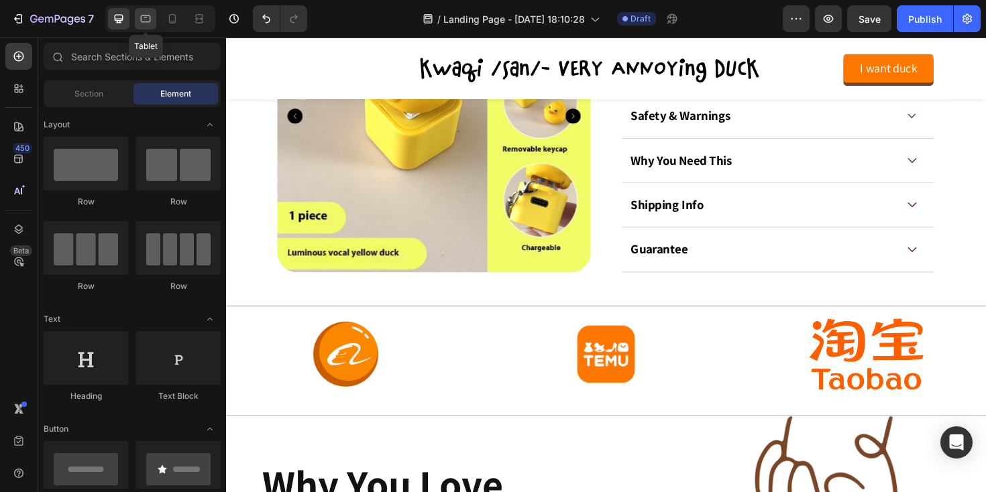
click at [146, 15] on icon at bounding box center [146, 18] width 10 height 7
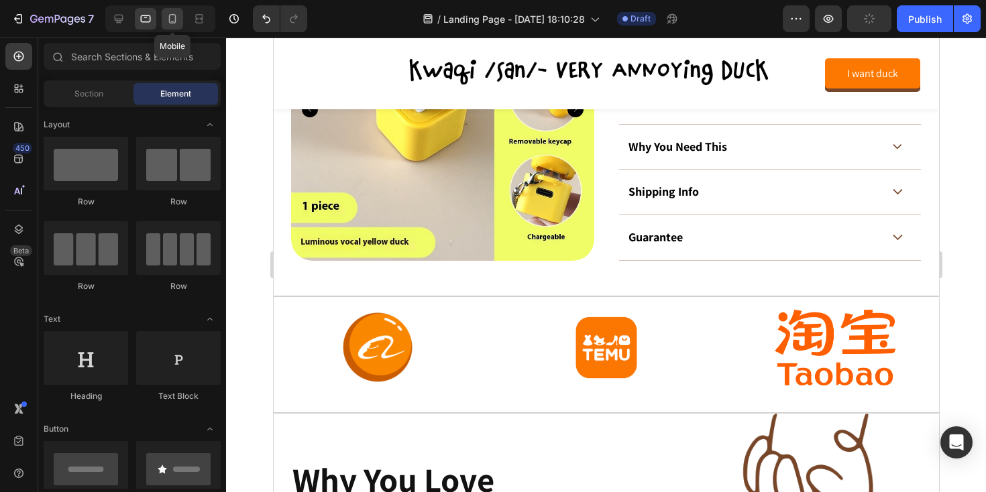
click at [170, 15] on icon at bounding box center [172, 18] width 13 height 13
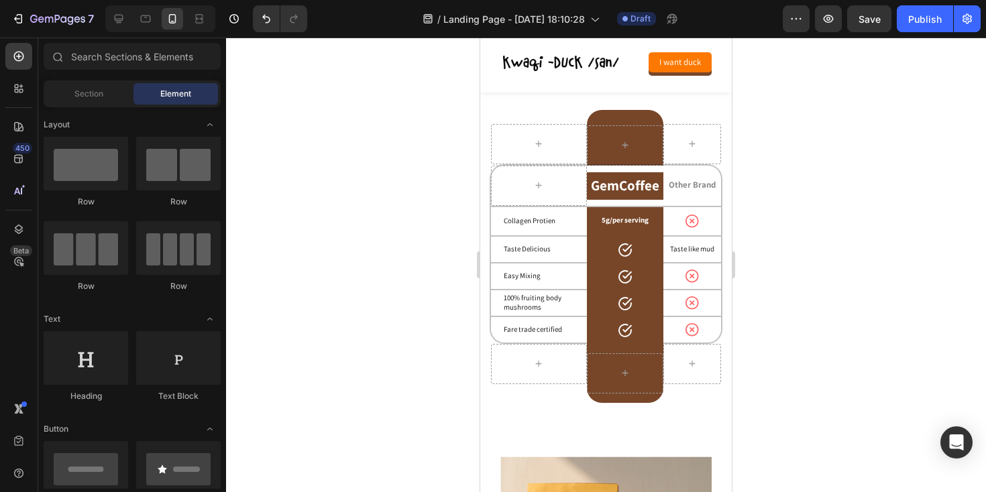
scroll to position [2647, 0]
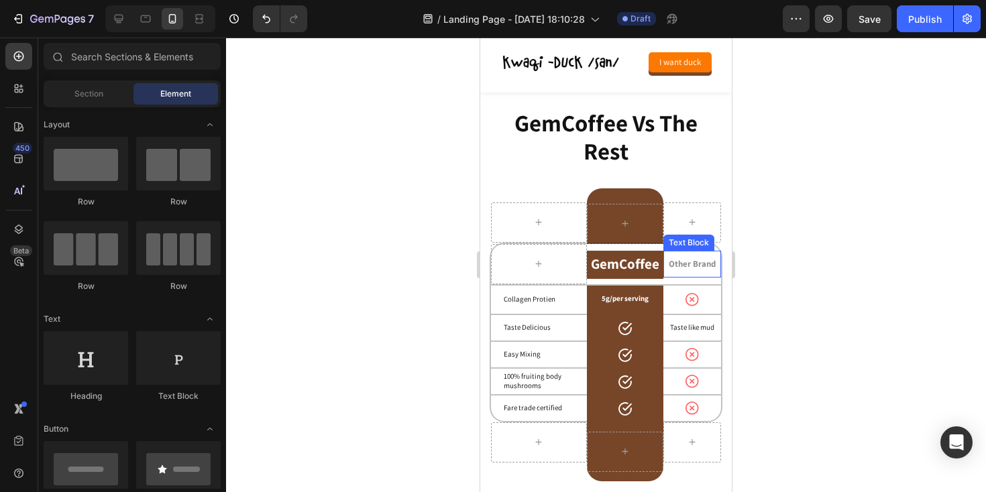
click at [677, 260] on p "Other Brand" at bounding box center [692, 264] width 55 height 11
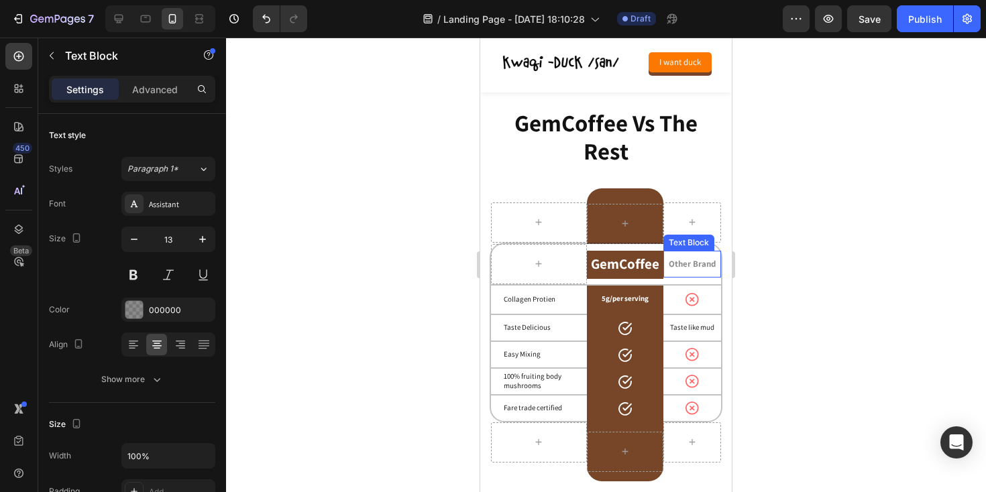
click at [677, 260] on p "Other Brand" at bounding box center [692, 264] width 55 height 11
click at [641, 257] on h2 "GemCoffee" at bounding box center [625, 264] width 71 height 17
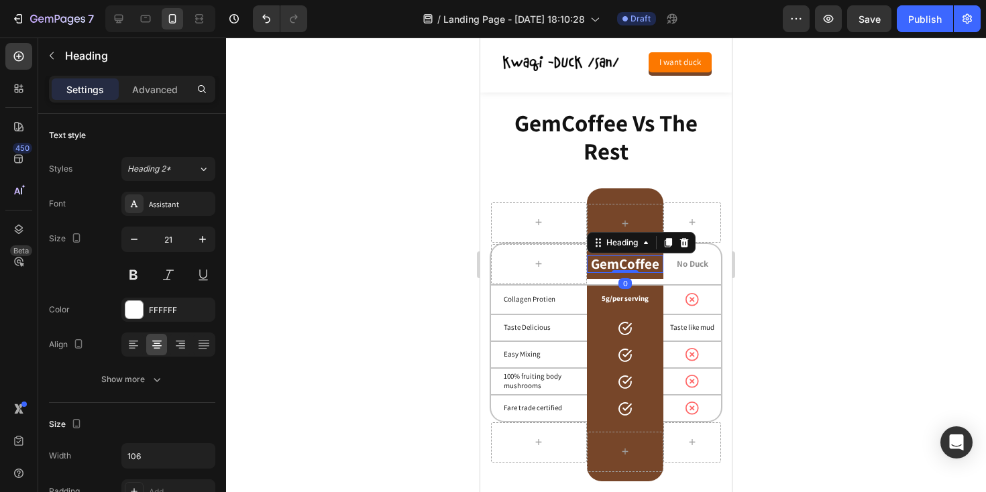
click at [641, 257] on h2 "GemCoffee" at bounding box center [625, 264] width 71 height 17
click at [641, 257] on p "GemCoffee" at bounding box center [625, 264] width 71 height 17
click at [438, 285] on div at bounding box center [606, 265] width 760 height 455
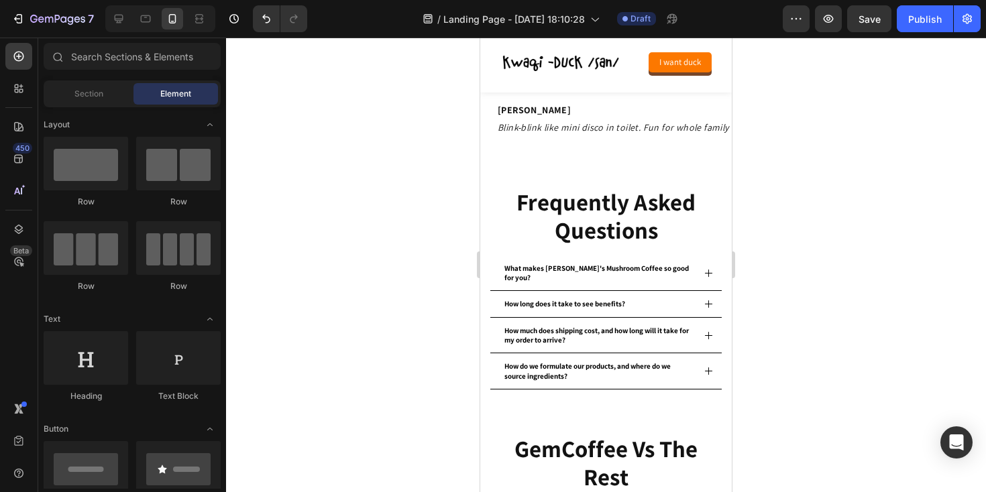
scroll to position [2316, 0]
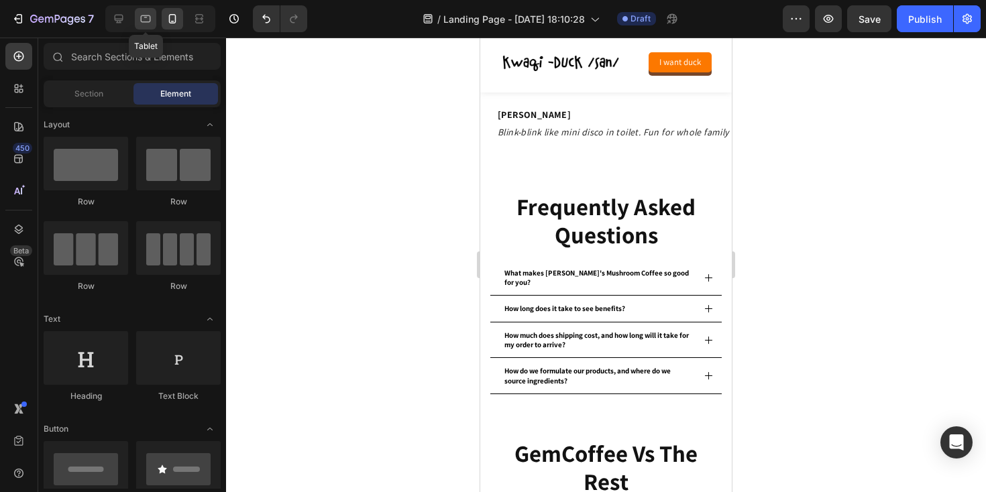
click at [146, 17] on icon at bounding box center [146, 18] width 10 height 7
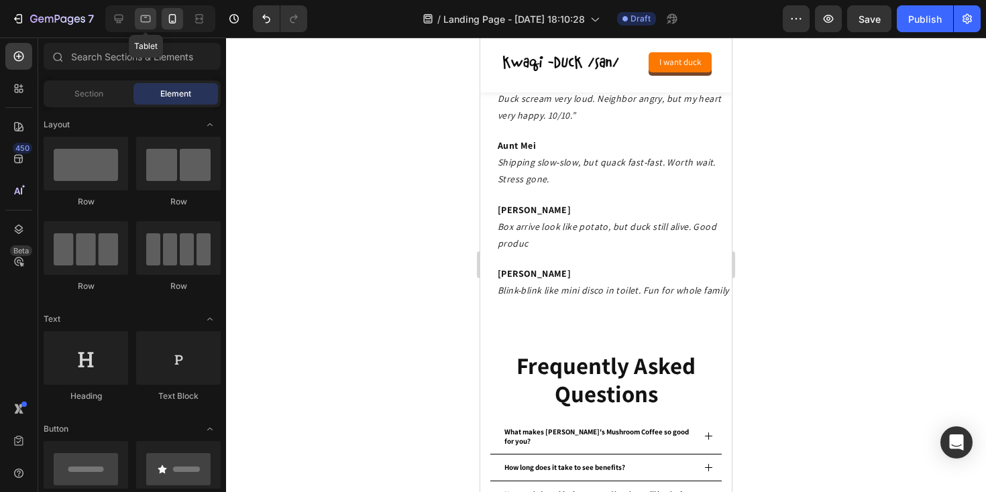
scroll to position [2310, 0]
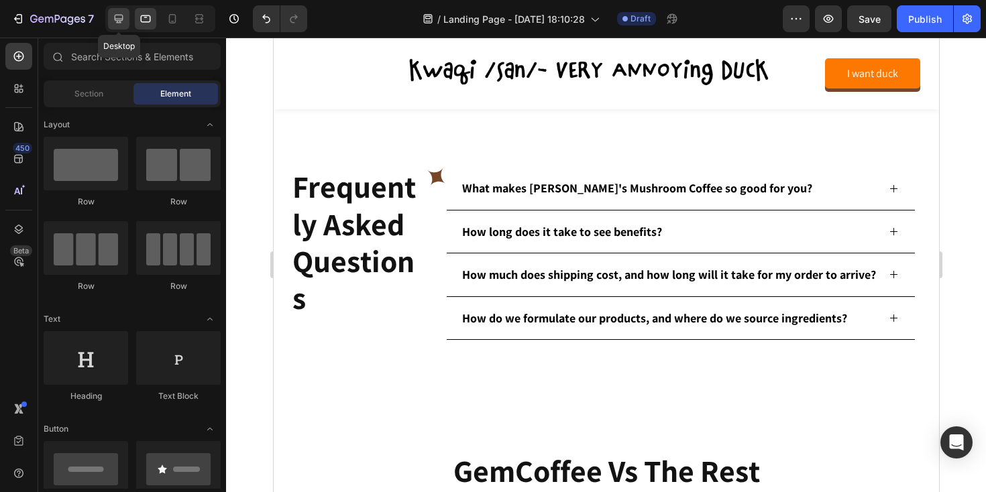
click at [123, 19] on icon at bounding box center [119, 19] width 9 height 9
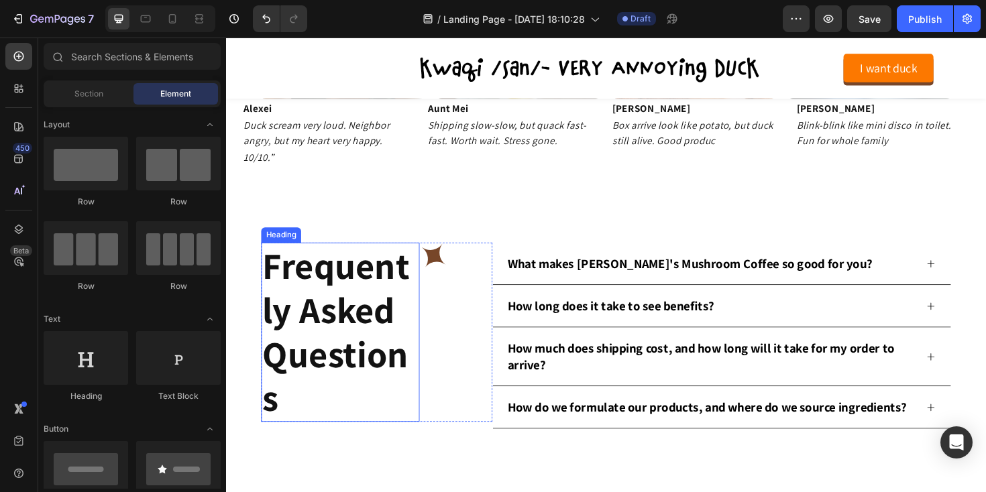
click at [335, 345] on h2 "Frequently Asked Questions" at bounding box center [347, 349] width 168 height 189
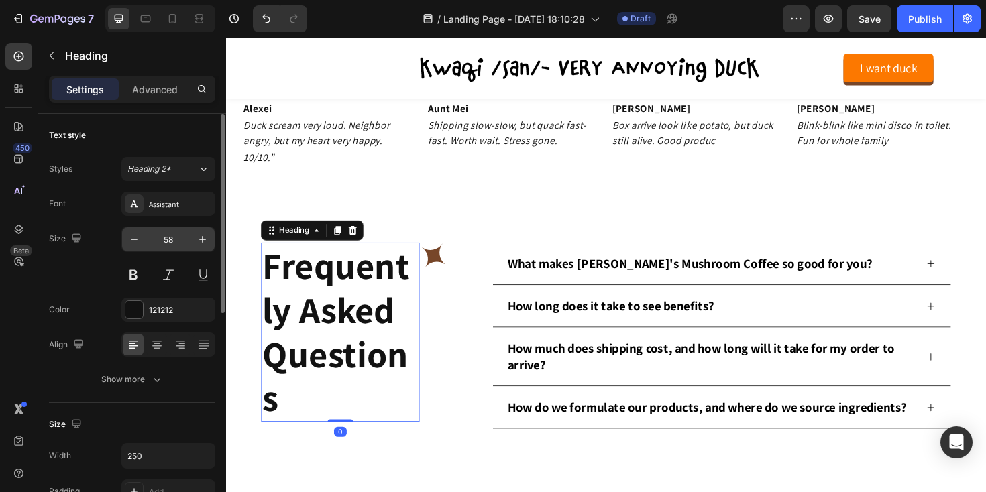
click at [167, 236] on input "58" at bounding box center [168, 239] width 44 height 24
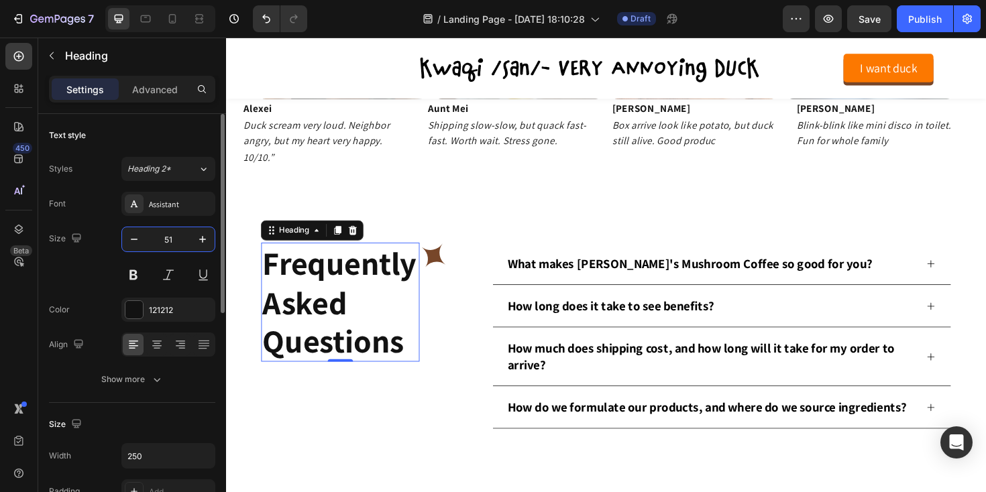
type input "50"
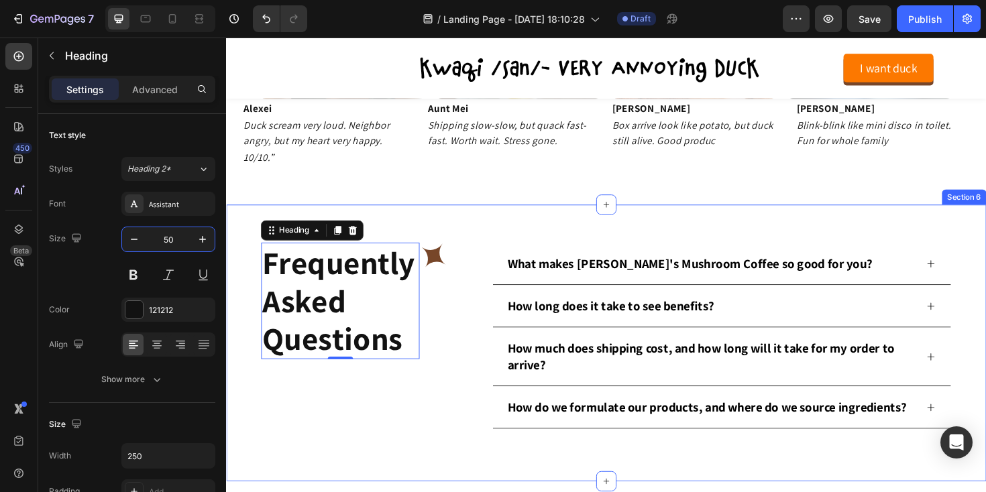
click at [439, 238] on div "Frequently Asked Questions Heading 0 Icon Row What makes [PERSON_NAME]'s Mushro…" at bounding box center [628, 361] width 805 height 293
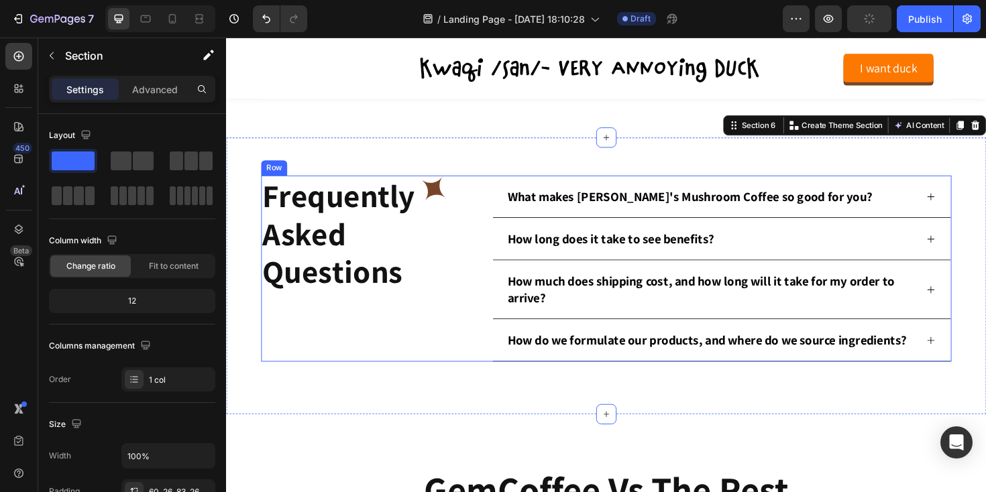
scroll to position [2378, 0]
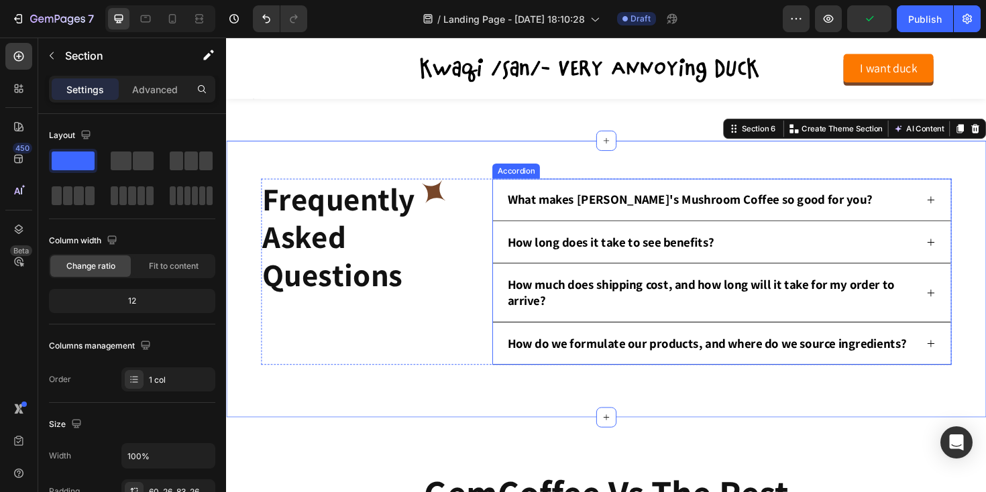
click at [584, 213] on p "What makes [PERSON_NAME]'s Mushroom Coffee so good for you?" at bounding box center [717, 209] width 386 height 17
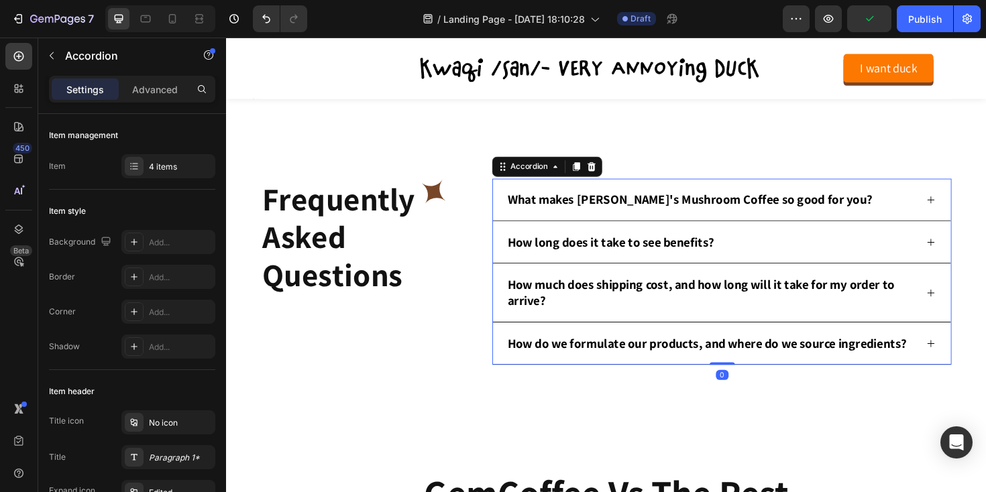
click at [584, 213] on p "What makes [PERSON_NAME]'s Mushroom Coffee so good for you?" at bounding box center [717, 209] width 386 height 17
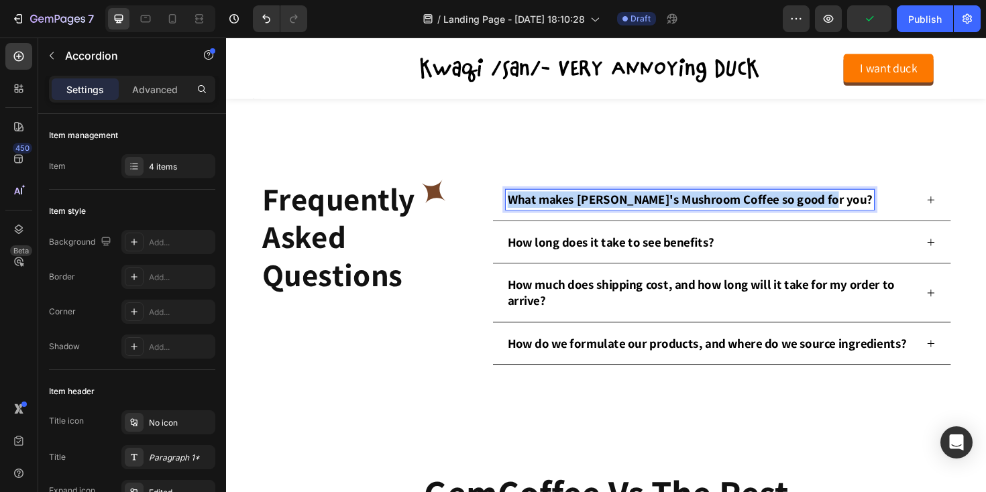
click at [584, 213] on p "What makes [PERSON_NAME]'s Mushroom Coffee so good for you?" at bounding box center [717, 209] width 386 height 17
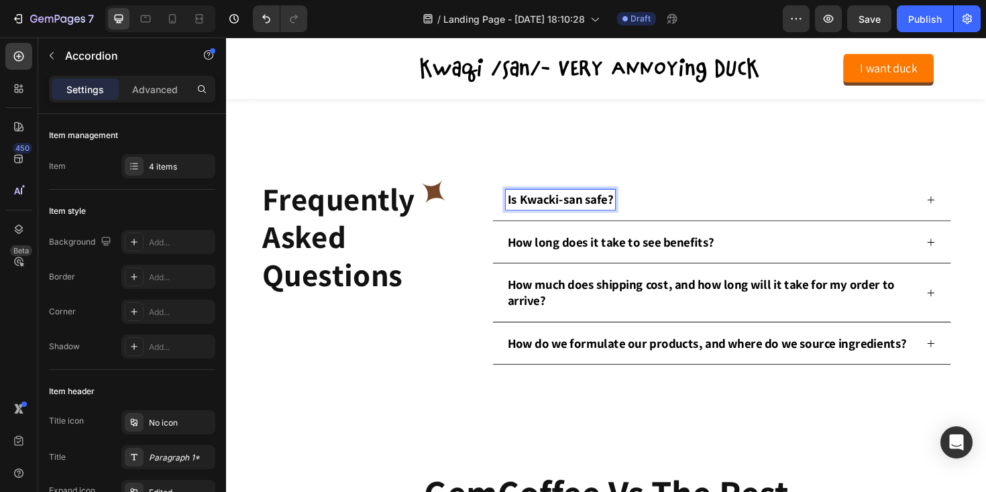
click at [971, 208] on icon at bounding box center [972, 210] width 10 height 10
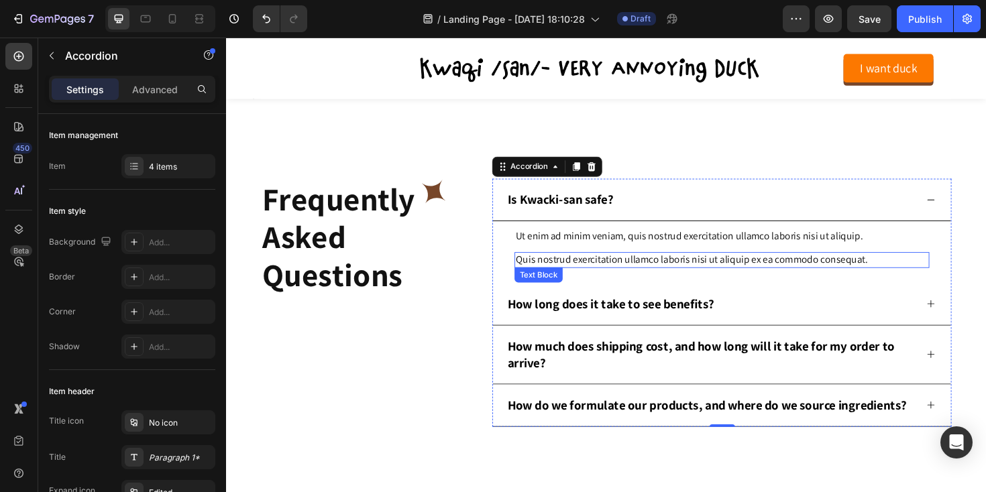
click at [572, 276] on p "Quis nostrud exercitation ullamco laboris nisi ut aliquip ex ea commodo consequ…" at bounding box center [751, 273] width 437 height 14
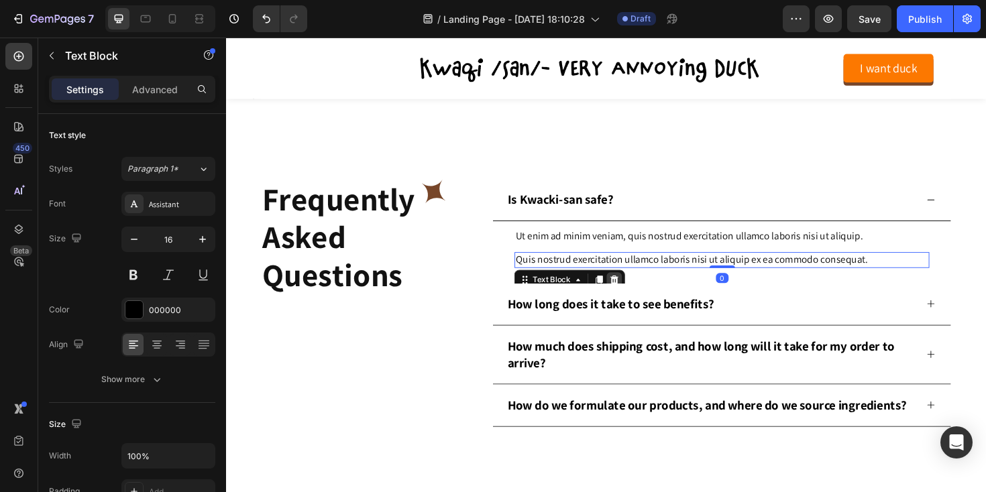
click at [638, 292] on icon at bounding box center [637, 294] width 9 height 9
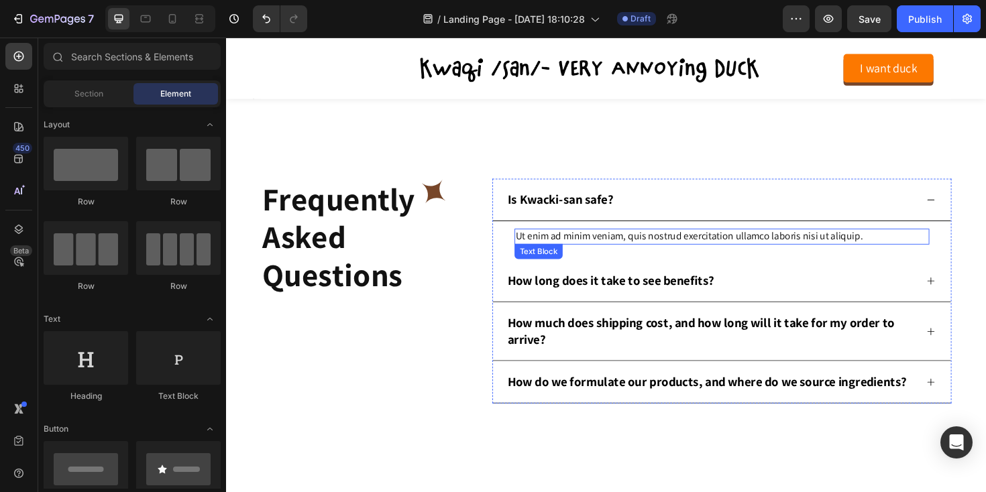
click at [561, 250] on p "Ut enim ad minim veniam, quis nostrud exercitation ullamco laboris nisi ut aliq…" at bounding box center [751, 248] width 437 height 14
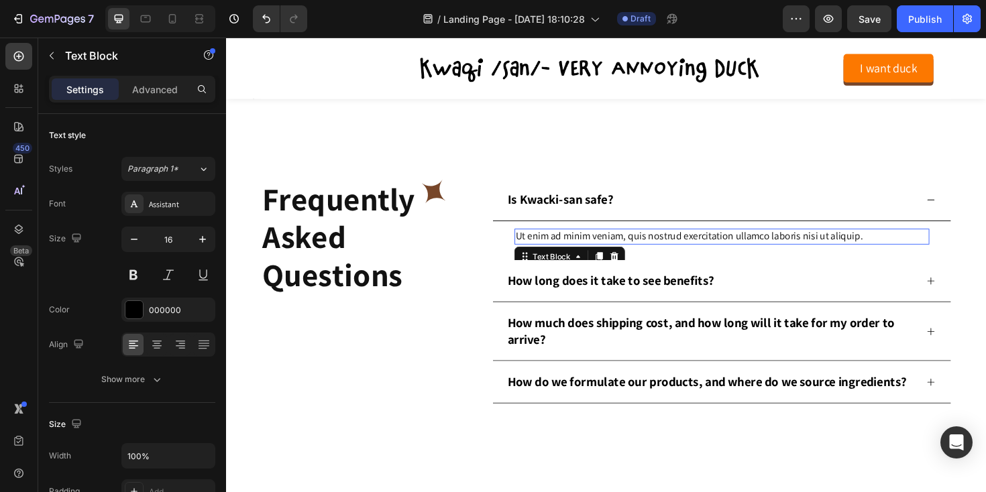
click at [561, 250] on p "Ut enim ad minim veniam, quis nostrud exercitation ullamco laboris nisi ut aliq…" at bounding box center [751, 248] width 437 height 14
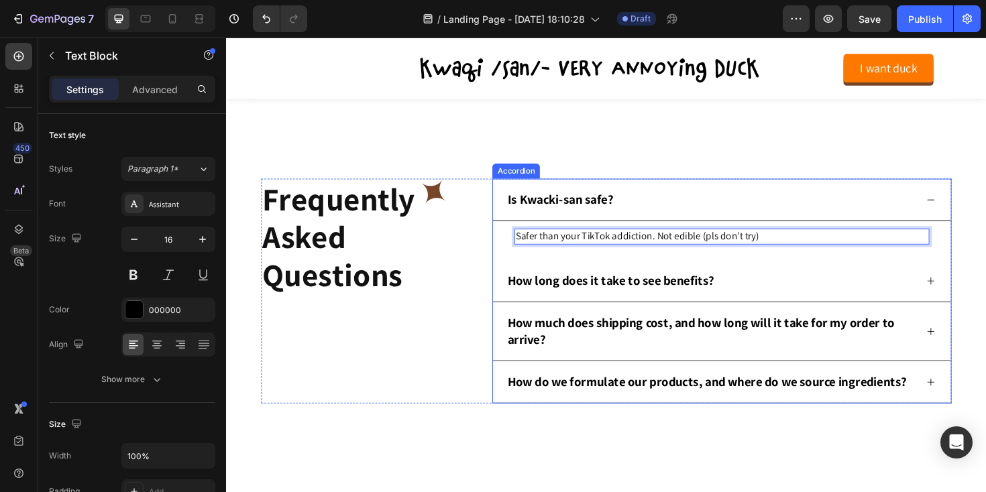
click at [666, 304] on div "How long does it take to see benefits?" at bounding box center [633, 294] width 223 height 21
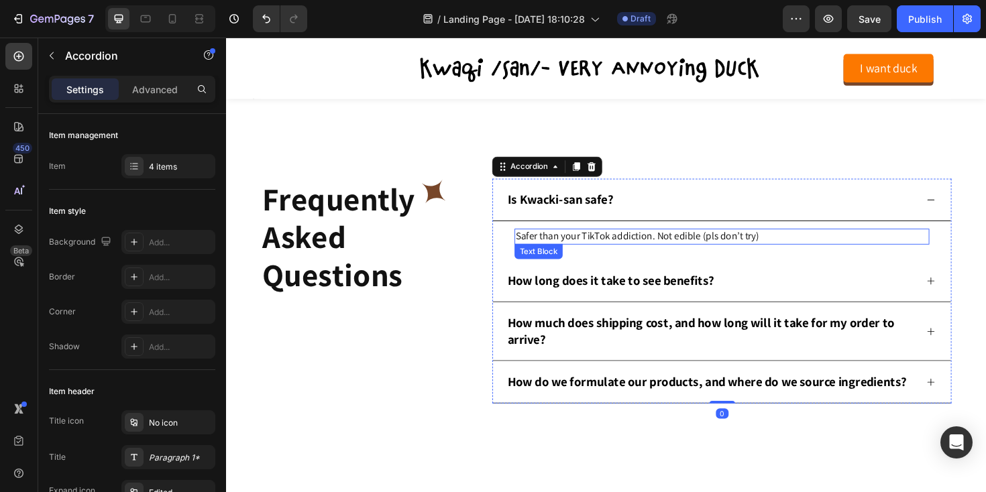
click at [770, 254] on p "Safer than your TikTok addiction. Not edible (pls don’t try)" at bounding box center [751, 248] width 437 height 14
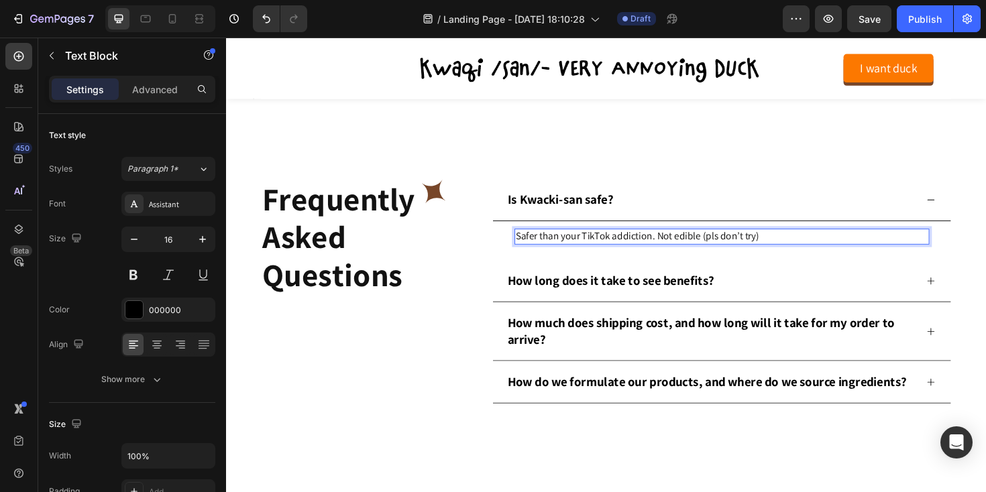
click at [769, 250] on p "Safer than your TikTok addiction. Not edible (pls don’t try)" at bounding box center [751, 248] width 437 height 14
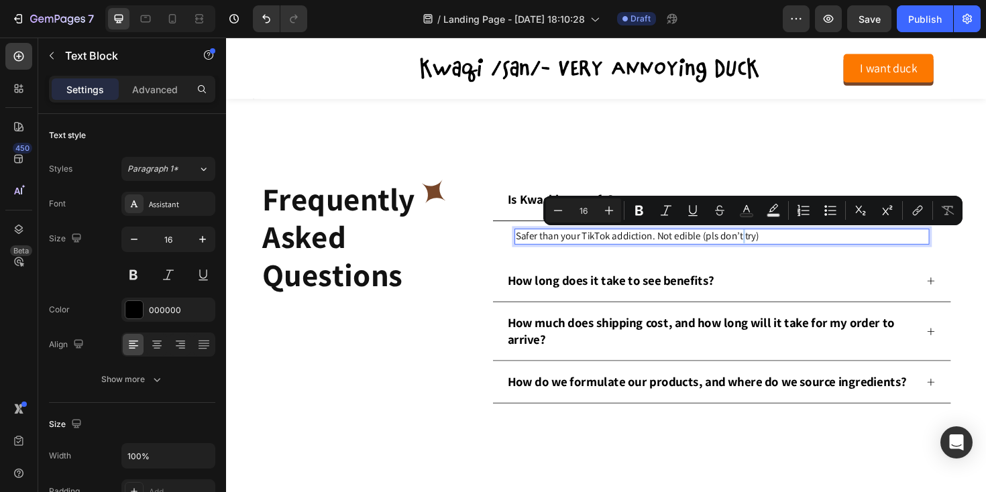
click at [769, 250] on p "Safer than your TikTok addiction. Not edible (pls don’t try)" at bounding box center [751, 248] width 437 height 14
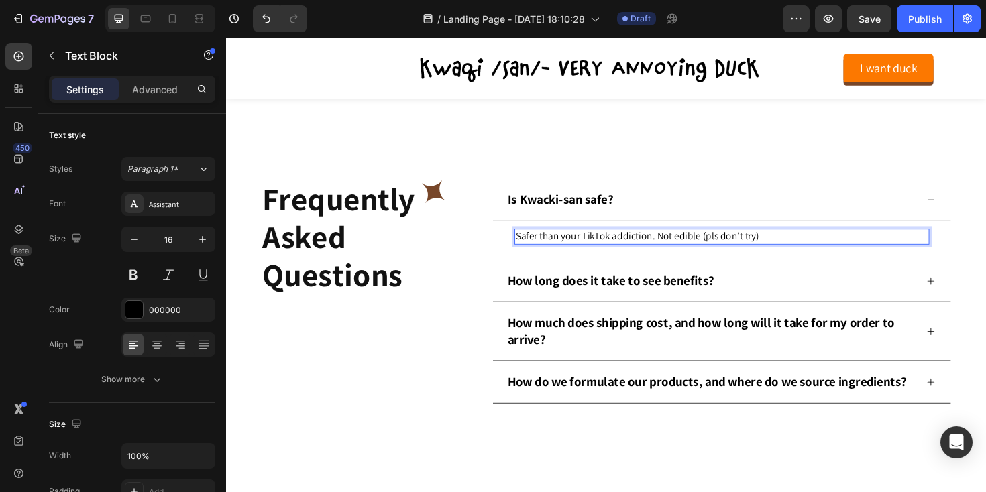
click at [737, 250] on p "Safer than your TikTok addiction. Not edible (pls don’t try)" at bounding box center [751, 248] width 437 height 14
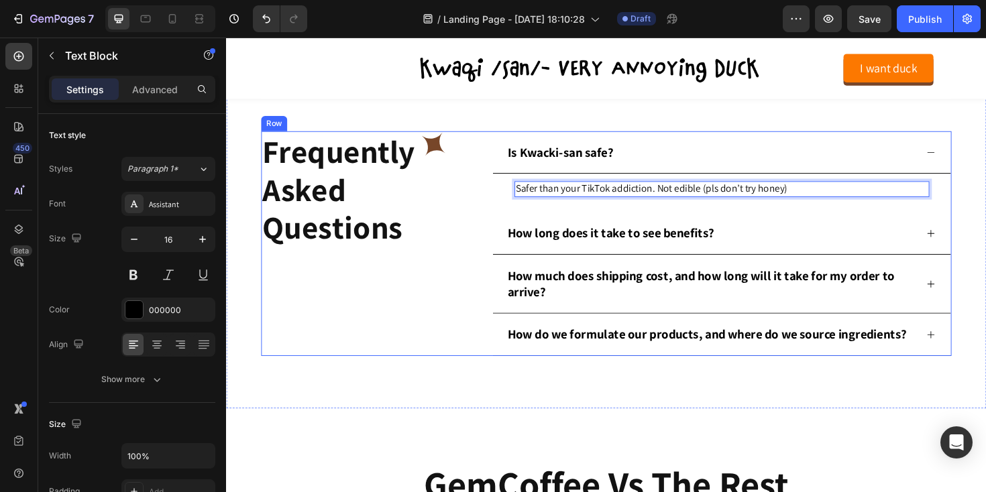
scroll to position [2430, 0]
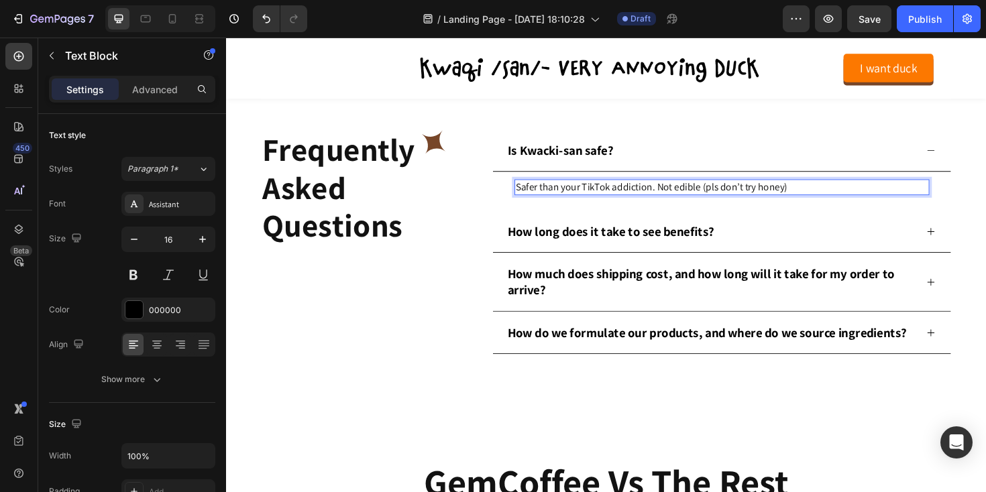
click at [680, 197] on p "Safer than your TikTok addiction. Not edible (pls don’t try honey)" at bounding box center [751, 196] width 437 height 14
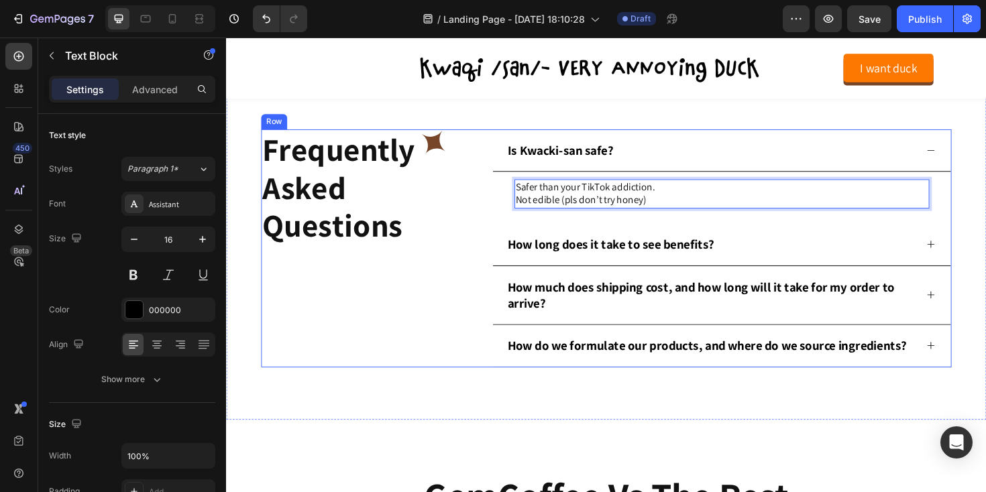
click at [458, 260] on div "Frequently Asked Questions Heading Icon Row" at bounding box center [385, 261] width 245 height 252
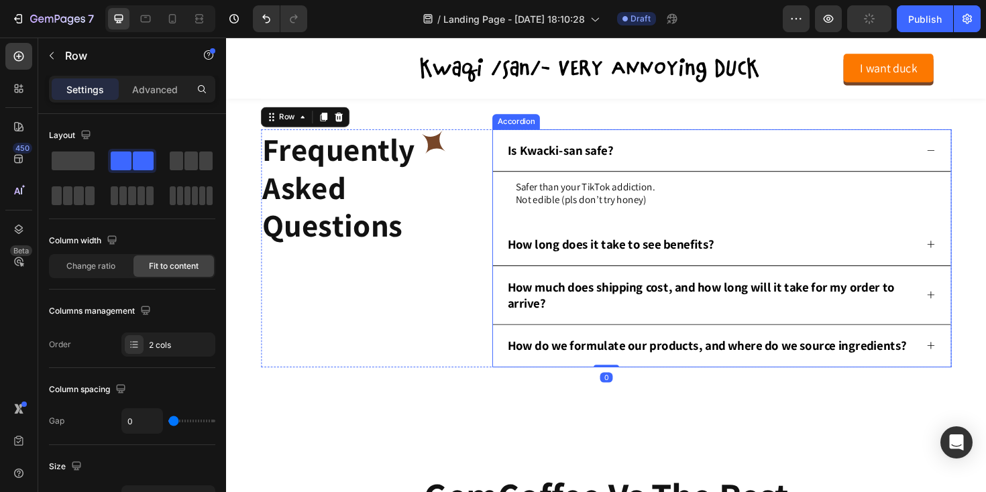
click at [976, 157] on icon at bounding box center [972, 157] width 10 height 10
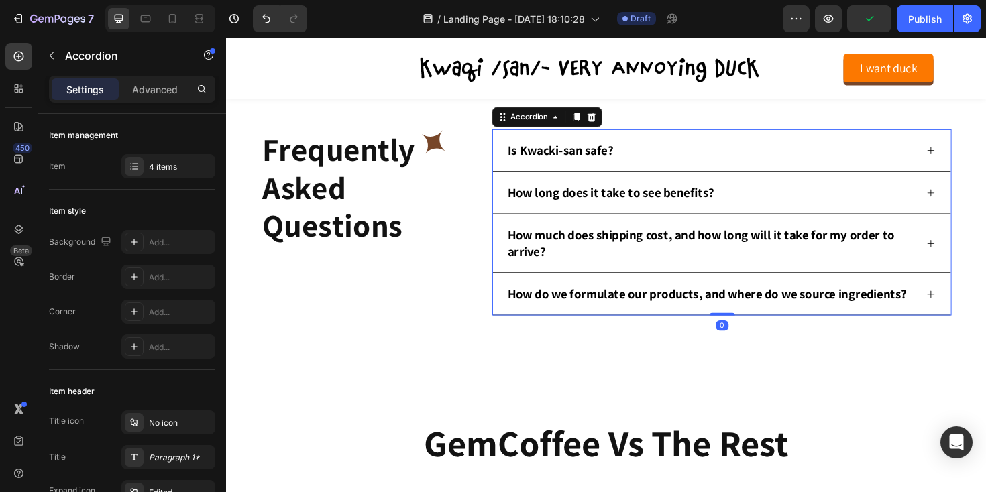
click at [976, 205] on icon at bounding box center [972, 202] width 10 height 10
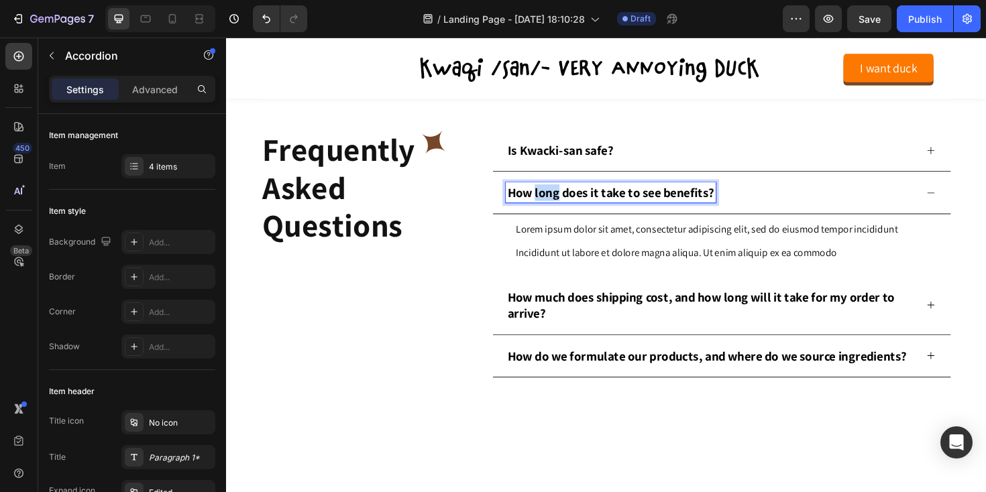
click at [561, 206] on p "How long does it take to see benefits?" at bounding box center [633, 201] width 219 height 17
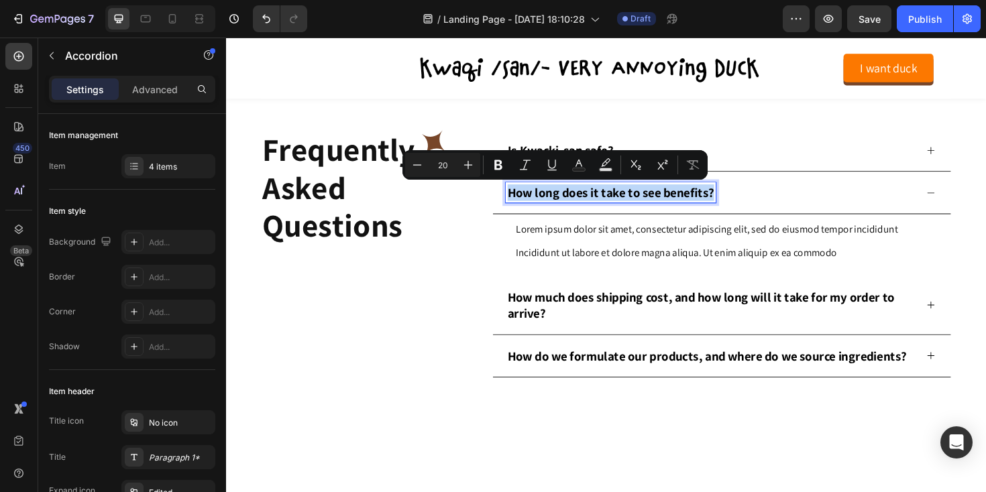
click at [561, 206] on p "How long does it take to see benefits?" at bounding box center [633, 201] width 219 height 17
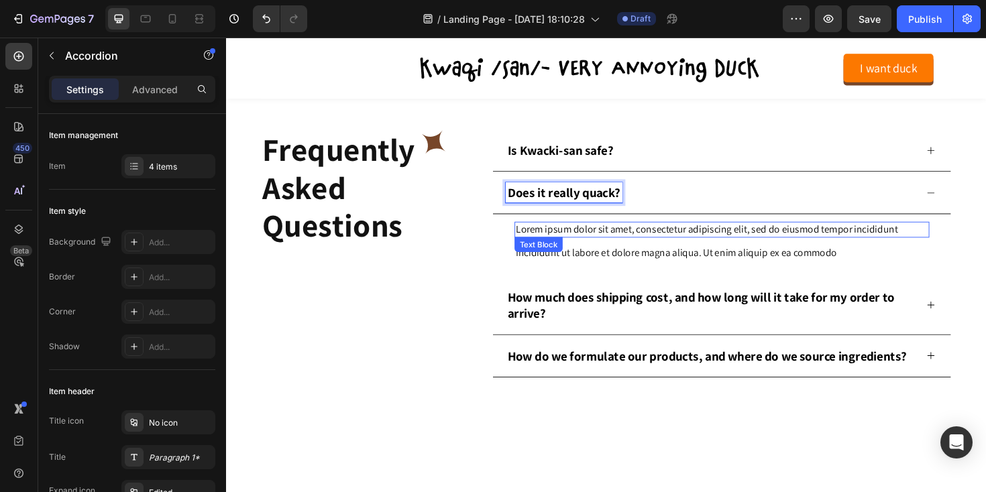
click at [592, 240] on p "Lorem ipsum dolor sit amet, consectetur adipiscing elit, sed do eiusmod tempor …" at bounding box center [751, 241] width 437 height 14
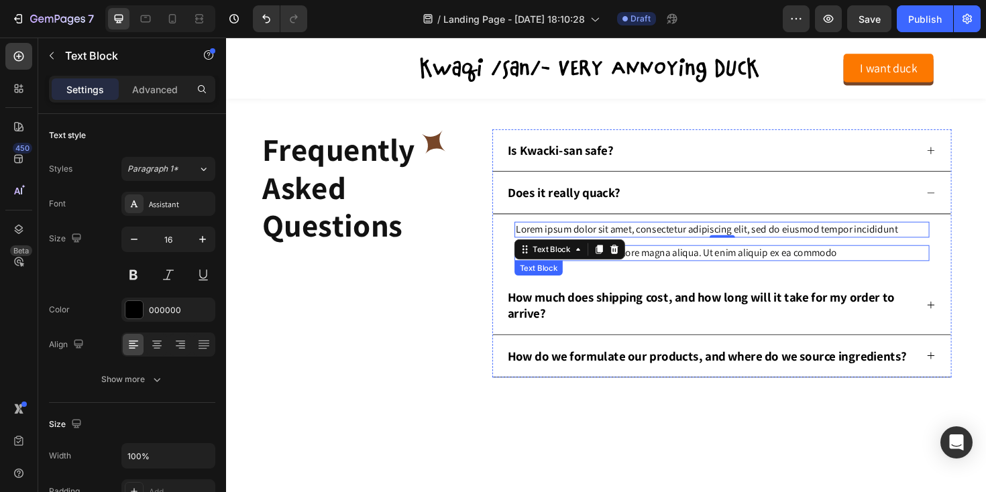
click at [673, 266] on p "Incididunt ut labore et dolore magna aliqua. Ut enim aliquip ex ea commodo" at bounding box center [751, 266] width 437 height 14
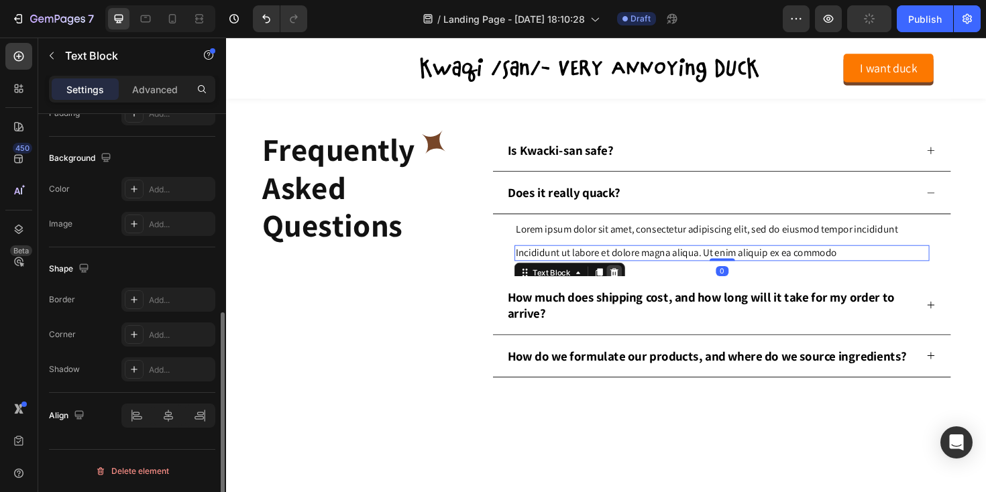
click at [633, 282] on icon at bounding box center [637, 287] width 11 height 11
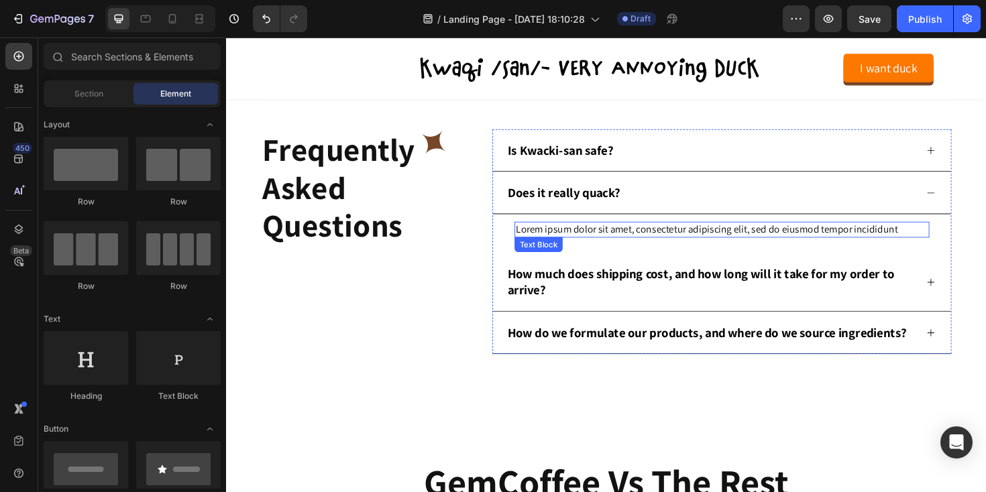
click at [627, 247] on p "Lorem ipsum dolor sit amet, consectetur adipiscing elit, sed do eiusmod tempor …" at bounding box center [751, 241] width 437 height 14
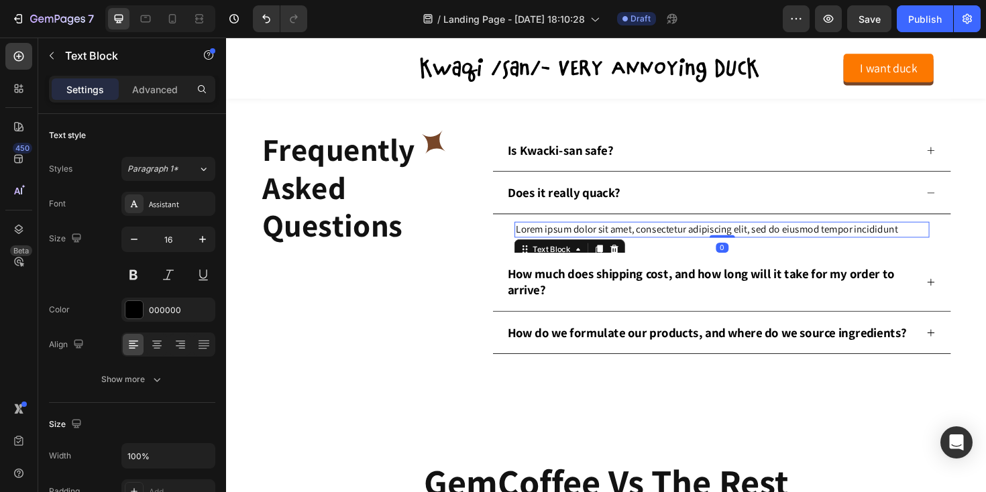
click at [627, 244] on p "Lorem ipsum dolor sit amet, consectetur adipiscing elit, sed do eiusmod tempor …" at bounding box center [751, 241] width 437 height 14
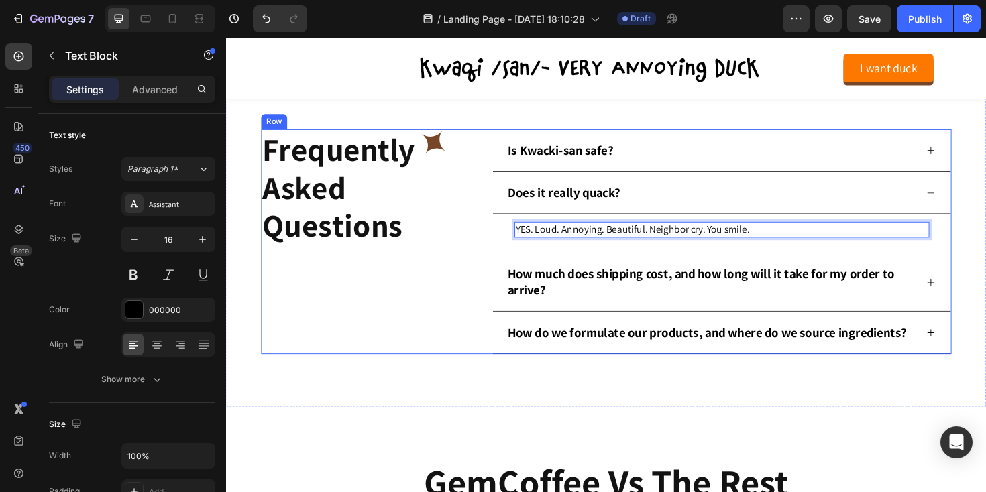
click at [470, 274] on div "Frequently Asked Questions Heading Icon Row" at bounding box center [385, 254] width 245 height 238
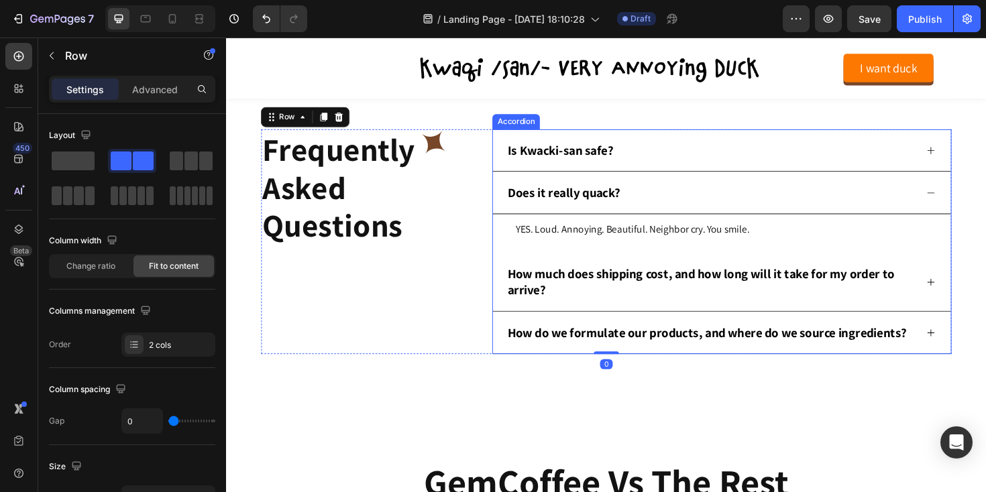
click at [968, 205] on icon at bounding box center [972, 202] width 10 height 10
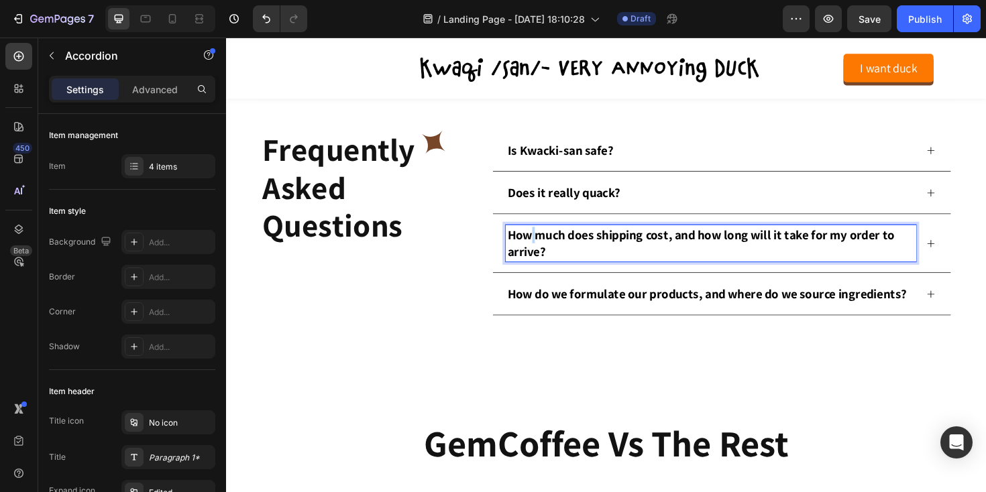
click at [547, 249] on p "How much does shipping cost, and how long will it take for my order to arrive?" at bounding box center [739, 255] width 431 height 35
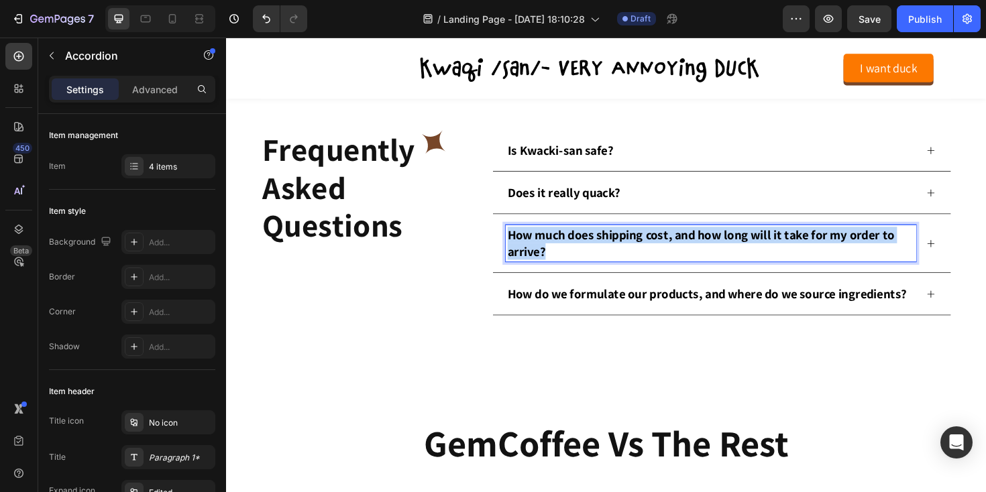
click at [547, 249] on p "How much does shipping cost, and how long will it take for my order to arrive?" at bounding box center [739, 255] width 431 height 35
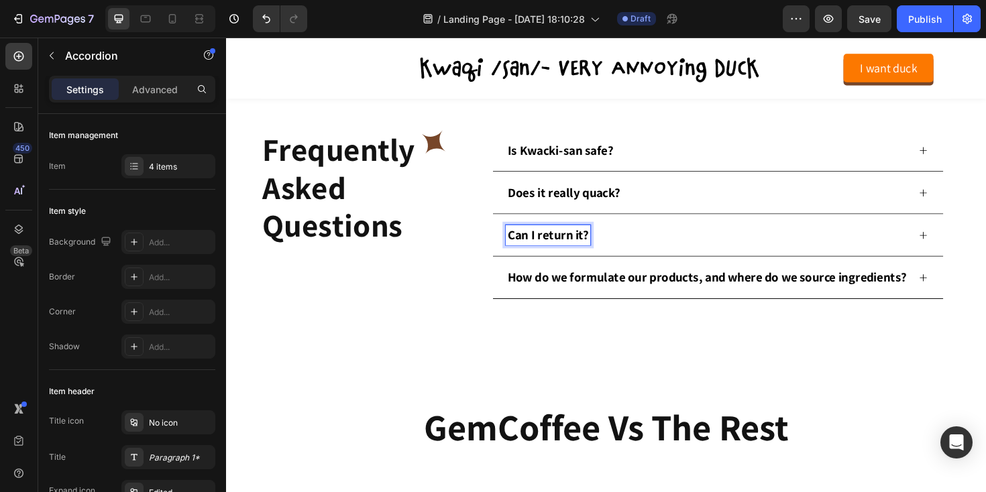
click at [969, 244] on icon at bounding box center [964, 247] width 10 height 10
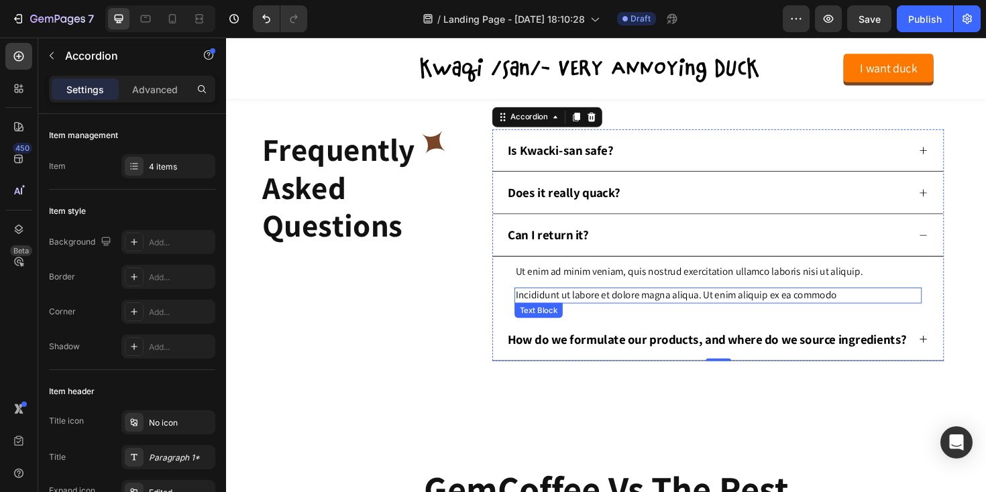
click at [598, 313] on p "Incididunt ut labore et dolore magna aliqua. Ut enim aliquip ex ea commodo" at bounding box center [747, 311] width 429 height 14
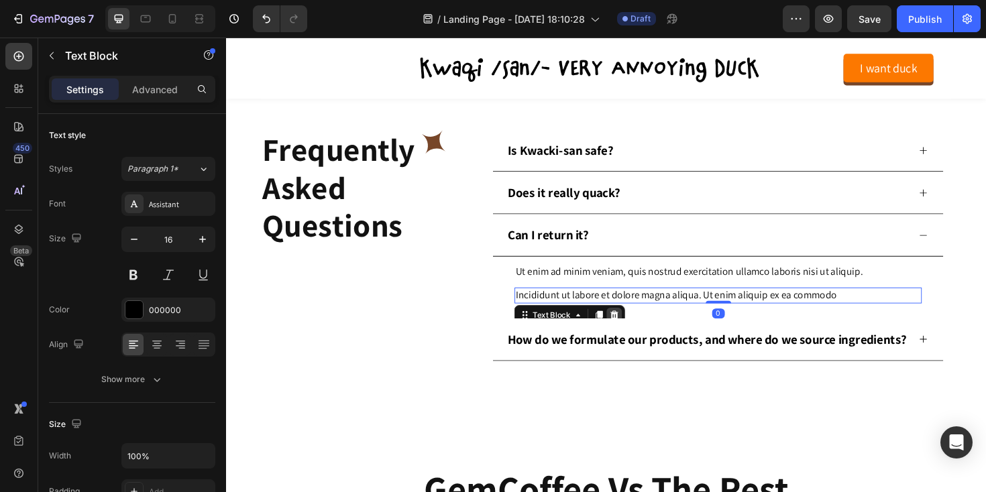
click at [640, 333] on icon at bounding box center [637, 331] width 9 height 9
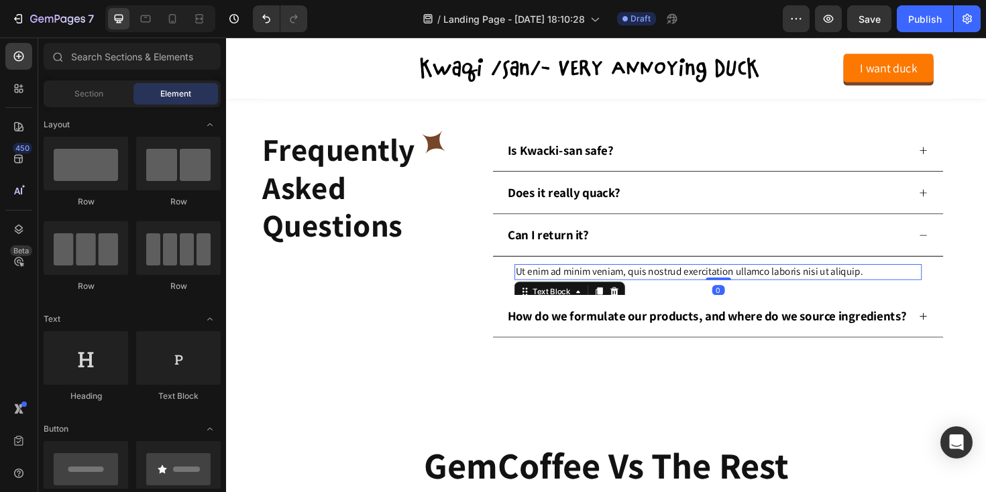
click at [559, 287] on p "Ut enim ad minim veniam, quis nostrud exercitation ullamco laboris nisi ut aliq…" at bounding box center [747, 286] width 429 height 14
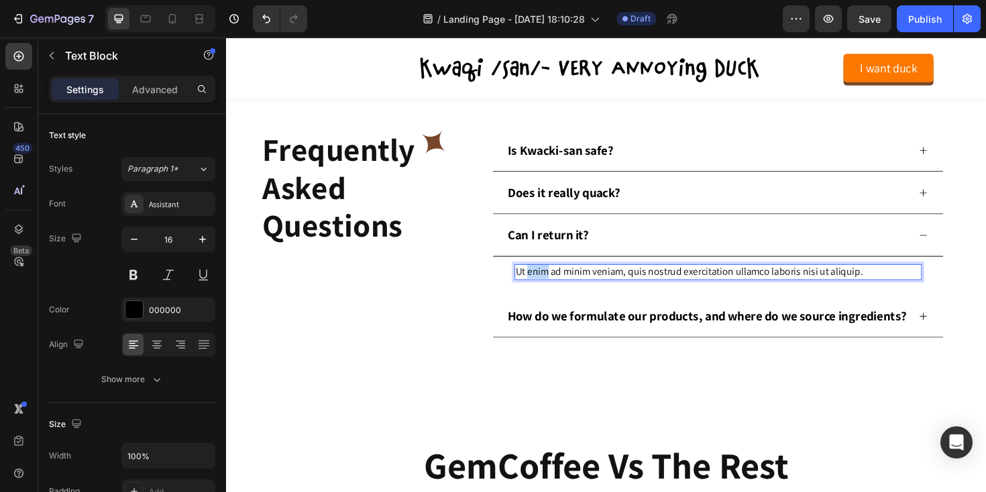
click at [559, 287] on p "Ut enim ad minim veniam, quis nostrud exercitation ullamco laboris nisi ut aliq…" at bounding box center [747, 286] width 429 height 14
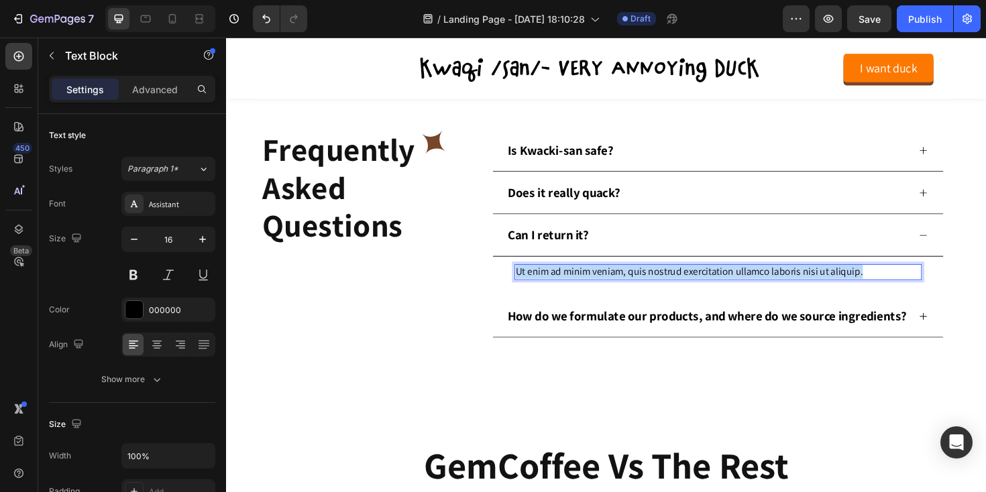
click at [559, 287] on p "Ut enim ad minim veniam, quis nostrud exercitation ullamco laboris nisi ut aliq…" at bounding box center [747, 286] width 429 height 14
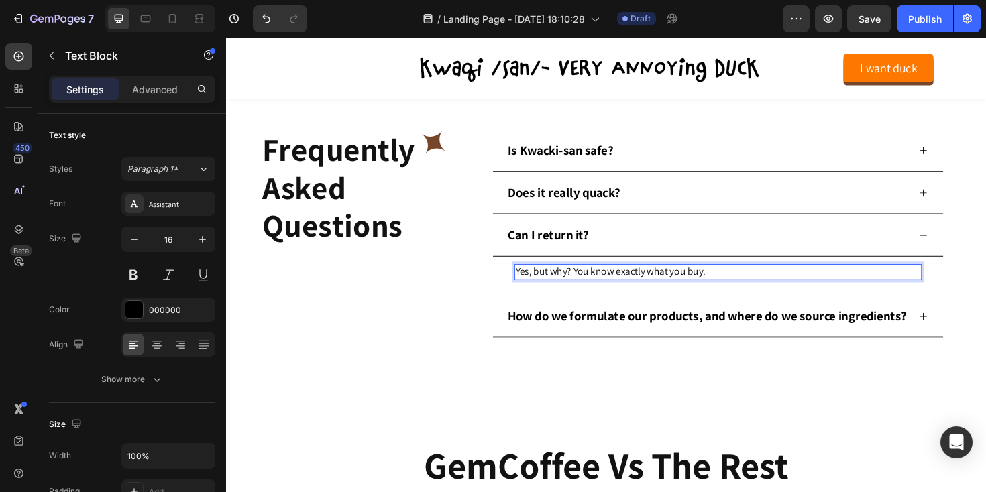
click at [541, 287] on p "Yes, but why? You know exactly what you buy." at bounding box center [747, 286] width 429 height 14
click at [557, 286] on p "No, but why? You know exactly what you buy." at bounding box center [747, 286] width 429 height 14
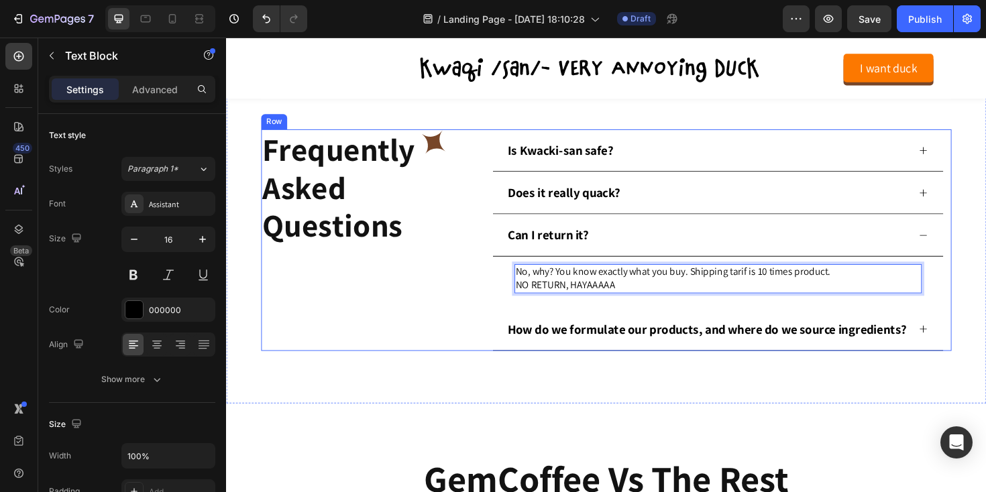
click at [494, 299] on div "Frequently Asked Questions Heading Icon Row" at bounding box center [385, 252] width 245 height 235
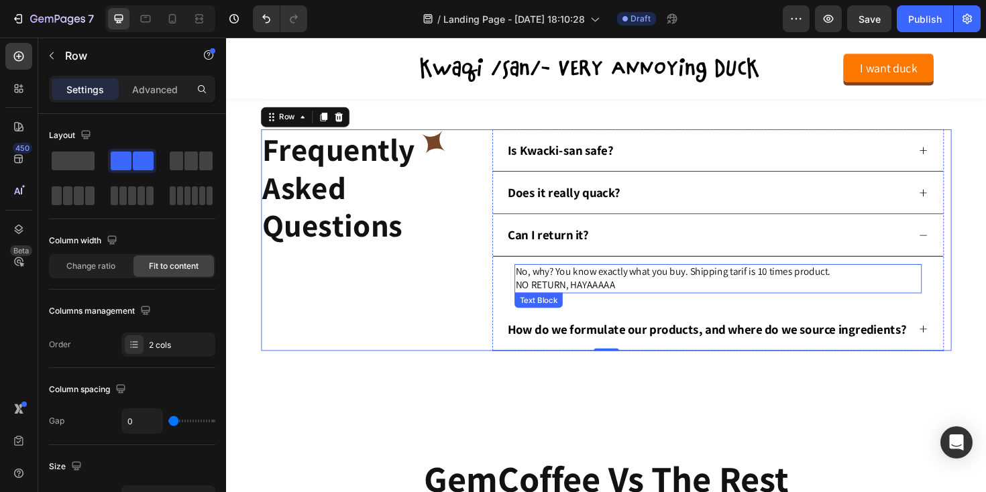
click at [818, 284] on p "No, why? You know exactly what you buy. Shipping tarif is 10 times product." at bounding box center [747, 286] width 429 height 14
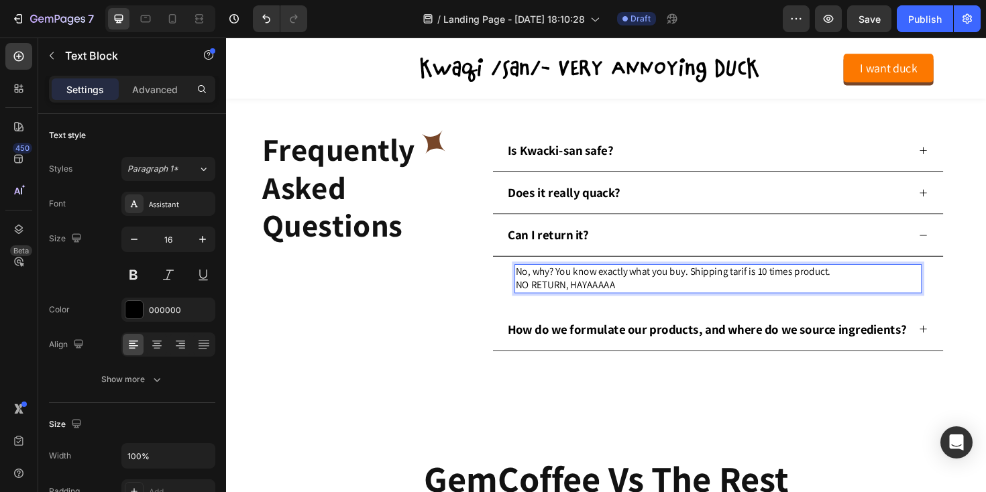
click at [857, 286] on p "No, why? You know exactly what you buy. Shipping tarif is 10 times product." at bounding box center [747, 286] width 429 height 14
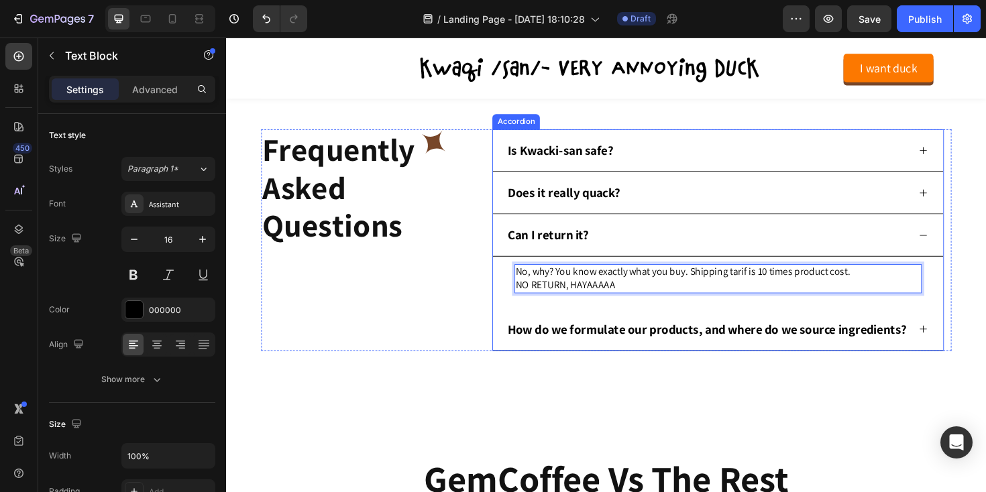
click at [967, 245] on icon at bounding box center [964, 247] width 10 height 10
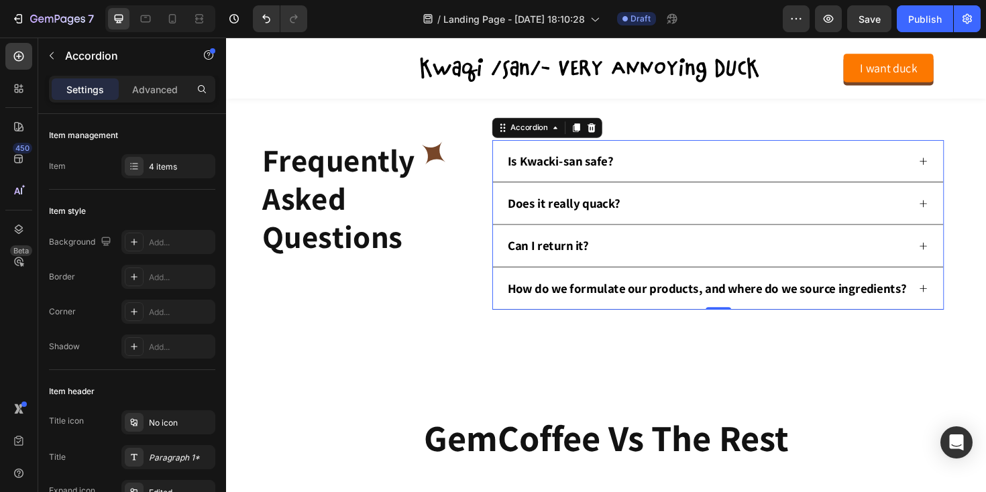
scroll to position [2418, 0]
